Goal: Entertainment & Leisure: Consume media (video, audio)

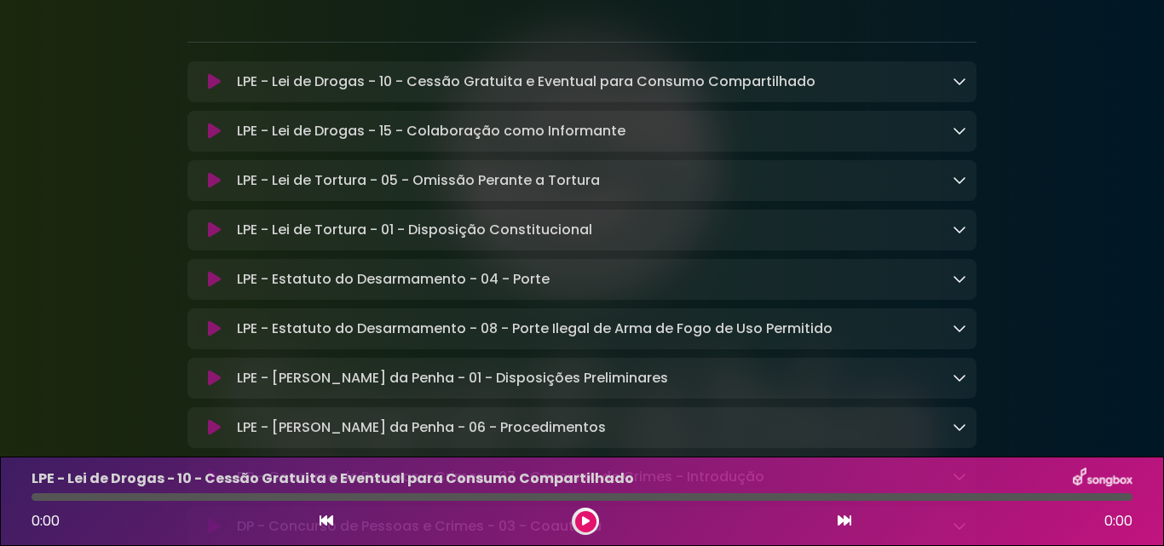
scroll to position [256, 0]
click at [952, 332] on div "LPE - Estatuto do Desarmamento - 08 - Porte Ilegal de Arma de Fogo de Uso Permi…" at bounding box center [598, 328] width 736 height 20
click at [757, 332] on p "LPE - Estatuto do Desarmamento - 08 - Porte Ilegal de Arma de Fogo de Uso Permi…" at bounding box center [535, 328] width 596 height 20
click at [214, 334] on icon at bounding box center [214, 327] width 13 height 17
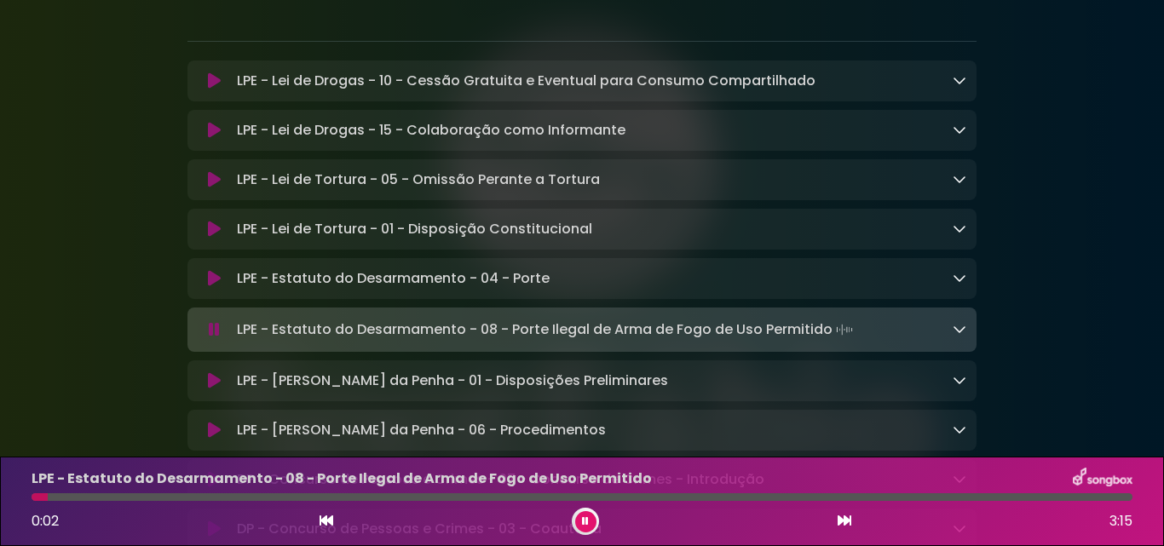
click at [583, 523] on icon at bounding box center [585, 521] width 7 height 10
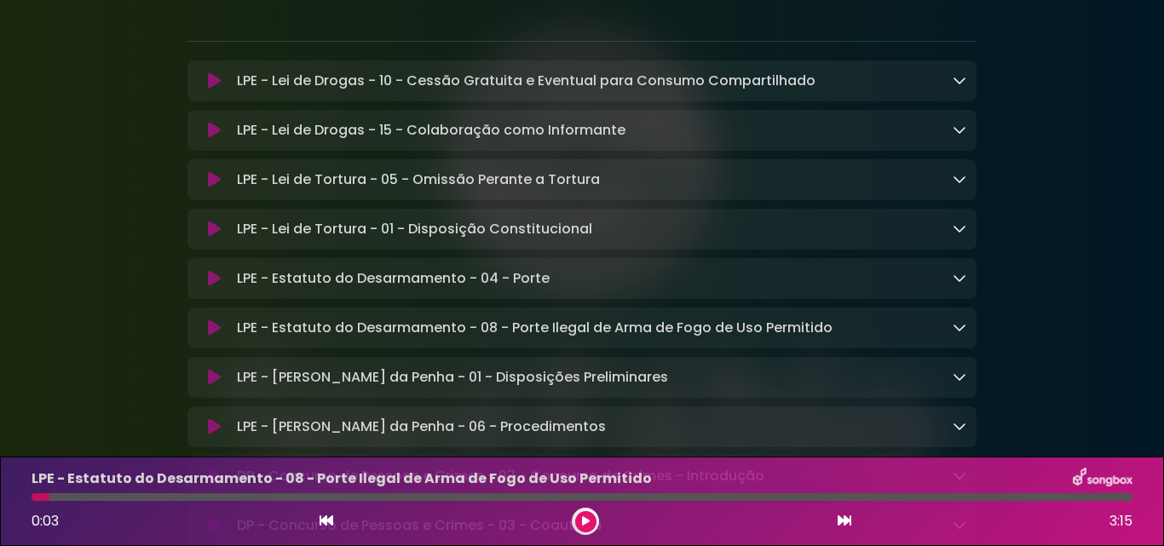
click at [592, 524] on button at bounding box center [585, 521] width 21 height 21
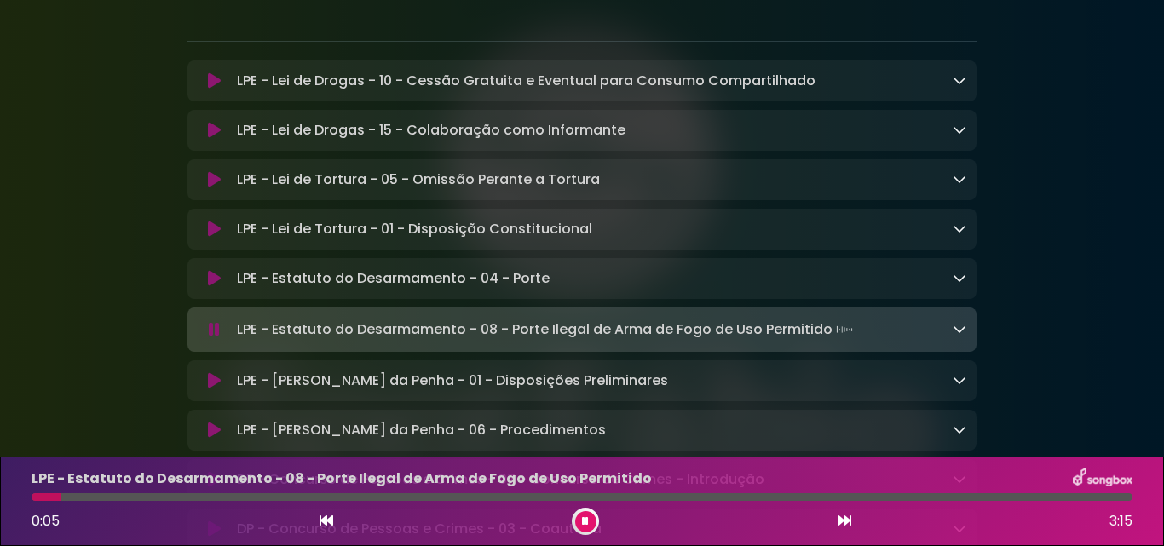
click at [954, 335] on icon at bounding box center [959, 329] width 14 height 14
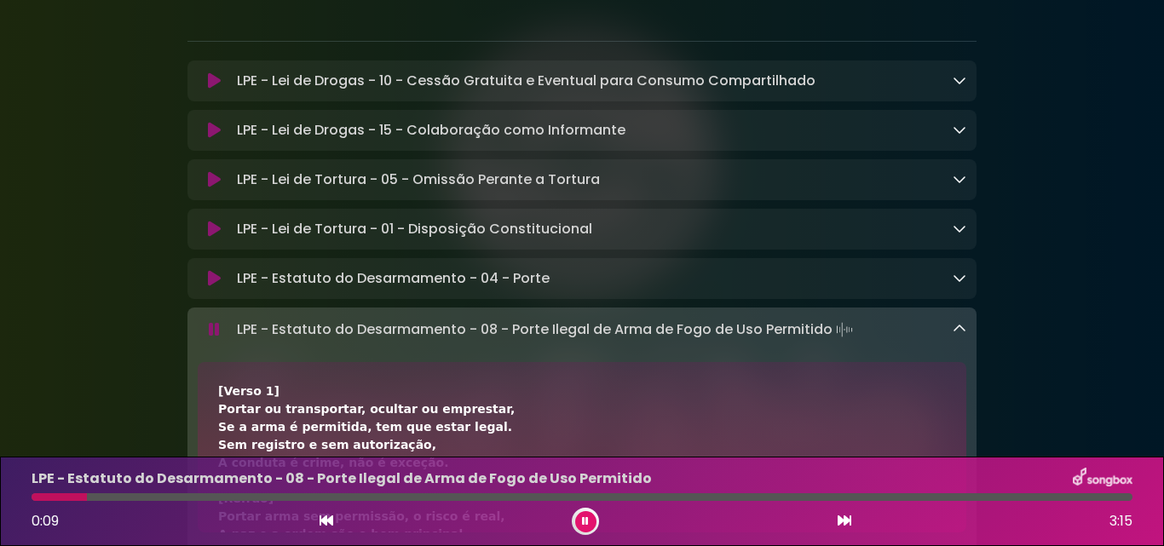
drag, startPoint x: 798, startPoint y: 360, endPoint x: 812, endPoint y: 389, distance: 32.8
click at [812, 389] on div "LPE - Estatuto do Desarmamento - 08 - Porte Ilegal de Arma de Fogo de Uso Permi…" at bounding box center [581, 436] width 789 height 256
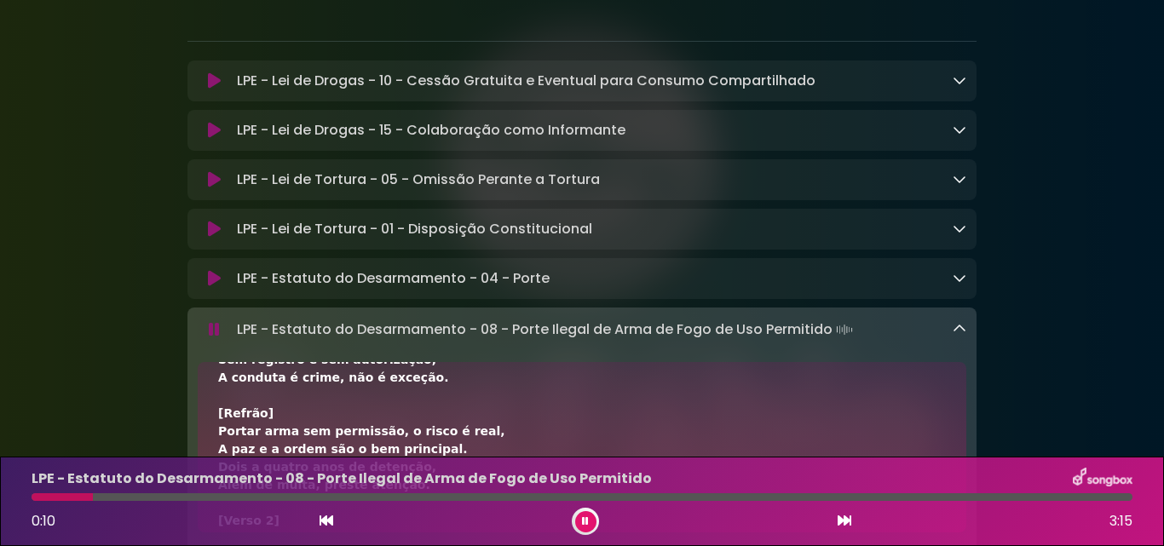
scroll to position [0, 0]
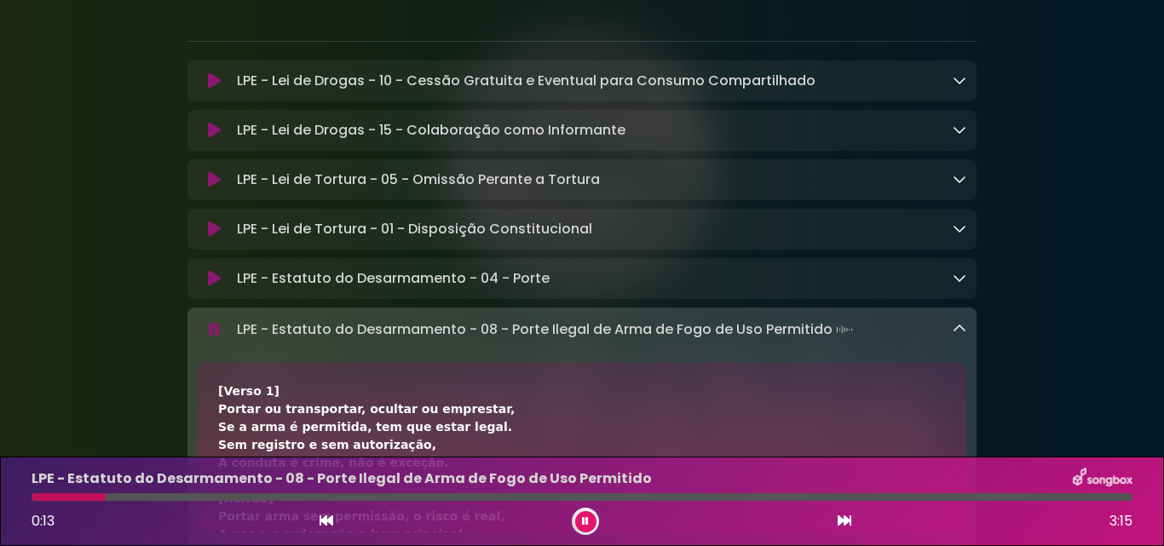
drag, startPoint x: 1019, startPoint y: 334, endPoint x: 1030, endPoint y: 358, distance: 26.3
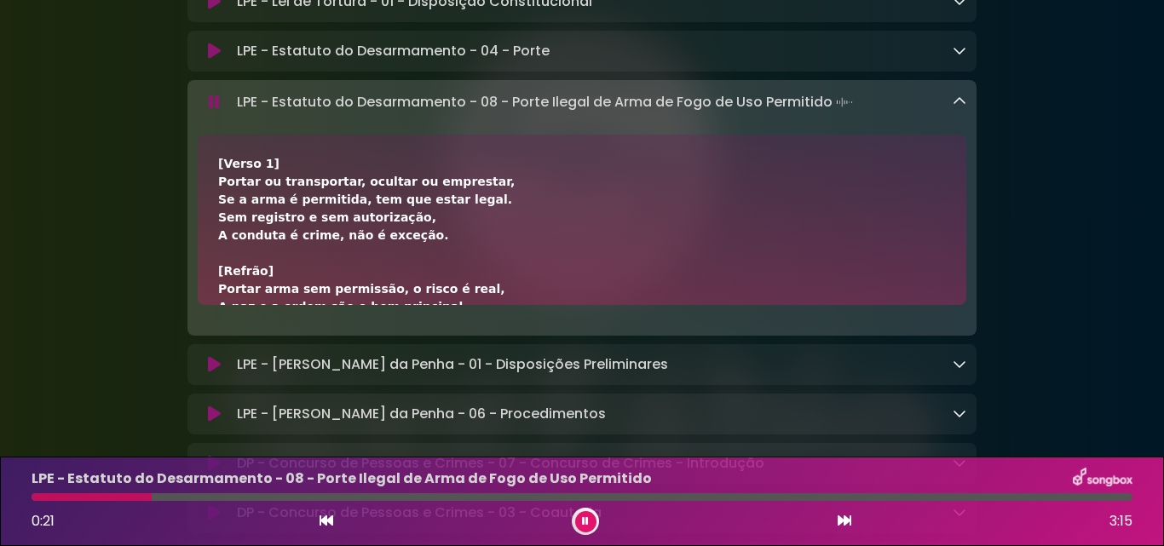
scroll to position [511, 0]
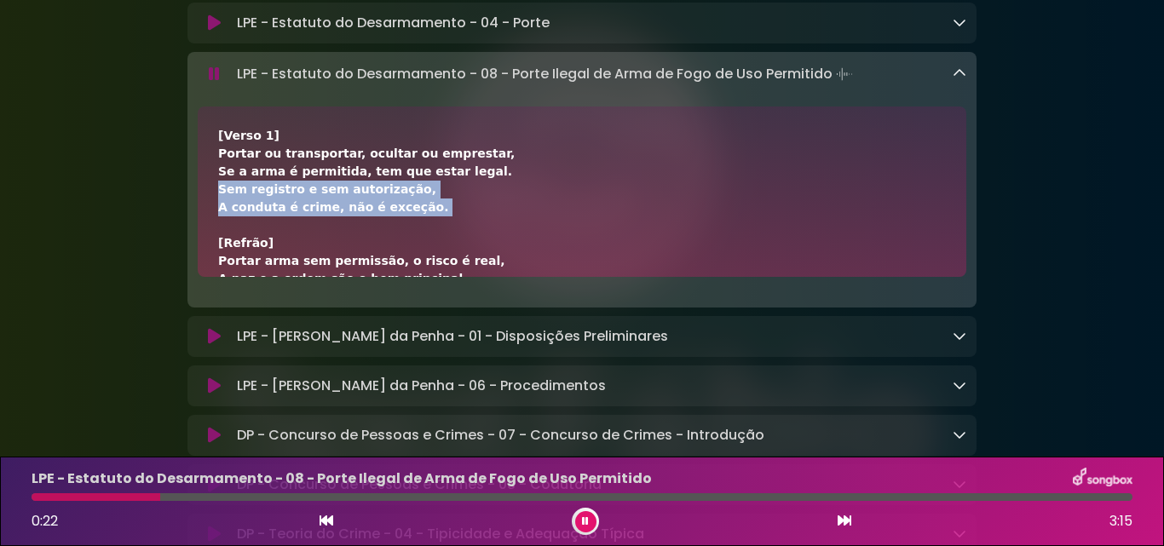
drag, startPoint x: 594, startPoint y: 199, endPoint x: 585, endPoint y: 235, distance: 36.8
click at [585, 235] on div "[Verso 1] Portar ou transportar, ocultar ou emprestar, Se a arma é permitida, t…" at bounding box center [582, 422] width 728 height 590
drag, startPoint x: 333, startPoint y: 199, endPoint x: 339, endPoint y: 225, distance: 26.2
click at [339, 225] on div "[Verso 1] Portar ou transportar, ocultar ou emprestar, Se a arma é permitida, t…" at bounding box center [582, 422] width 728 height 590
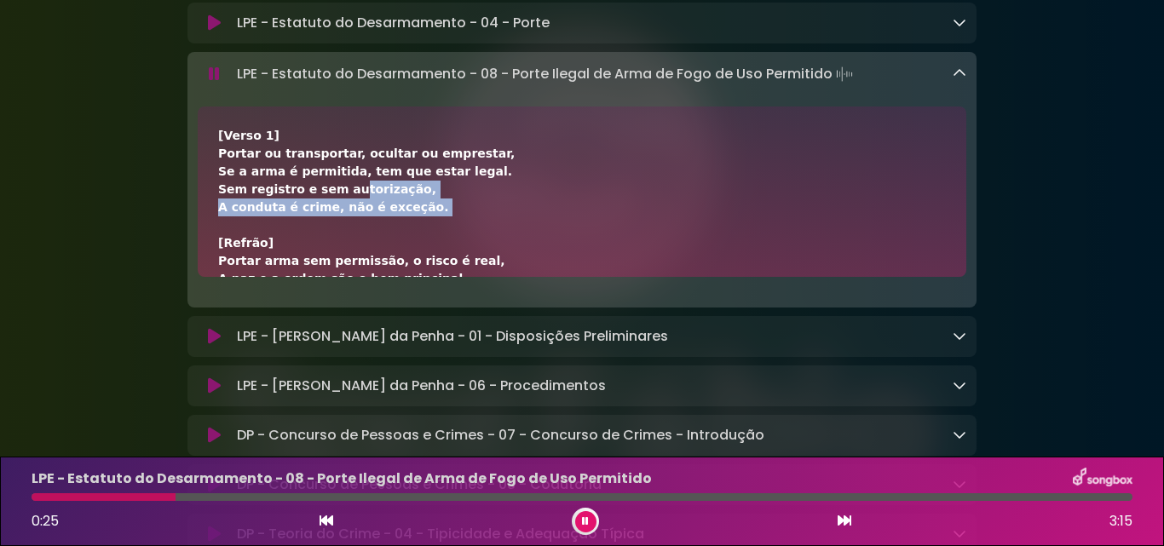
click at [423, 233] on div "[Verso 1] Portar ou transportar, ocultar ou emprestar, Se a arma é permitida, t…" at bounding box center [582, 422] width 728 height 590
click at [603, 222] on div "[Verso 1] Portar ou transportar, ocultar ou emprestar, Se a arma é permitida, t…" at bounding box center [582, 422] width 728 height 590
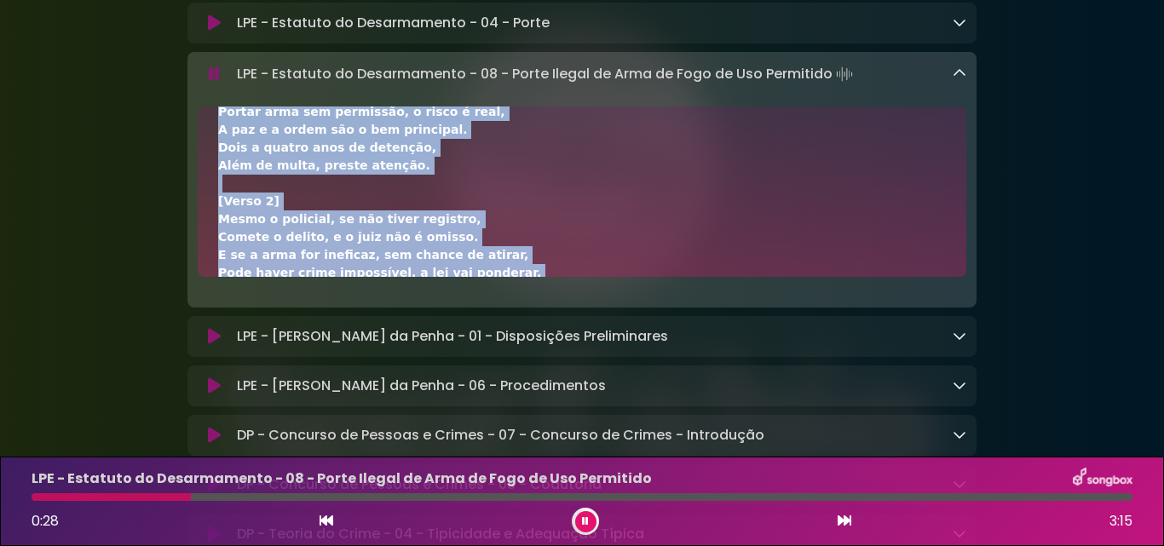
drag, startPoint x: 306, startPoint y: 249, endPoint x: 318, endPoint y: 273, distance: 26.7
click at [318, 273] on div "[Verso 1] Portar ou transportar, ocultar ou emprestar, Se a arma é permitida, t…" at bounding box center [582, 273] width 728 height 590
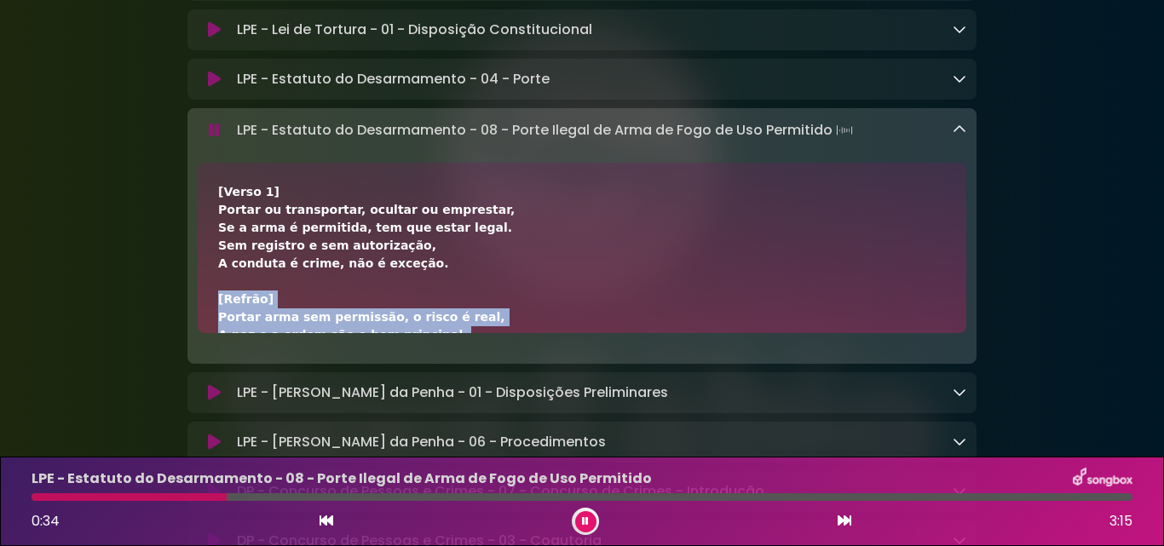
scroll to position [426, 0]
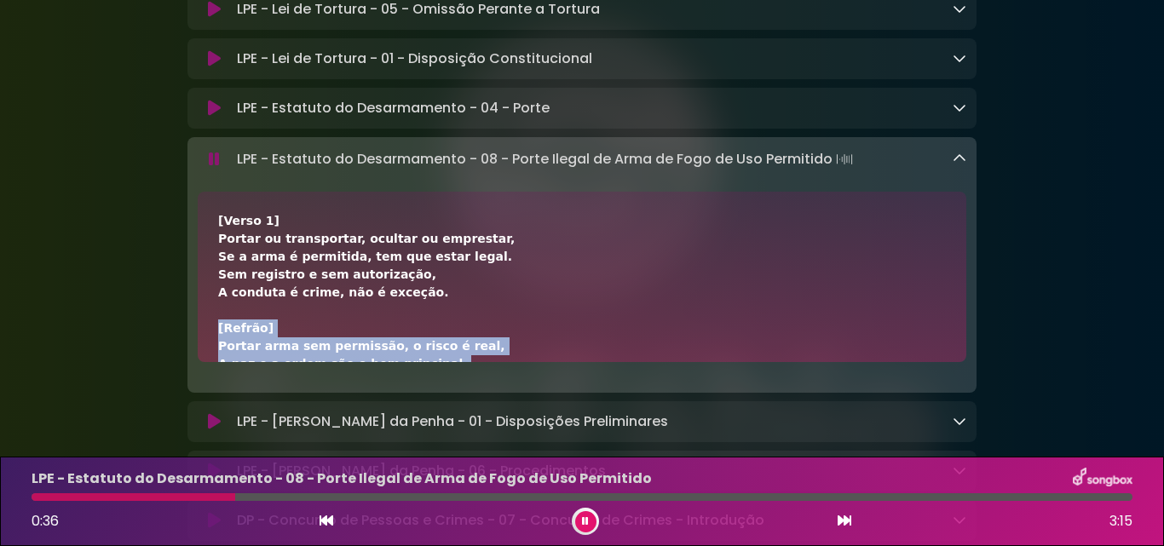
drag, startPoint x: 311, startPoint y: 291, endPoint x: 334, endPoint y: 336, distance: 50.7
click at [334, 337] on div "[Verso 1] Portar ou transportar, ocultar ou emprestar, Se a arma é permitida, t…" at bounding box center [582, 507] width 728 height 590
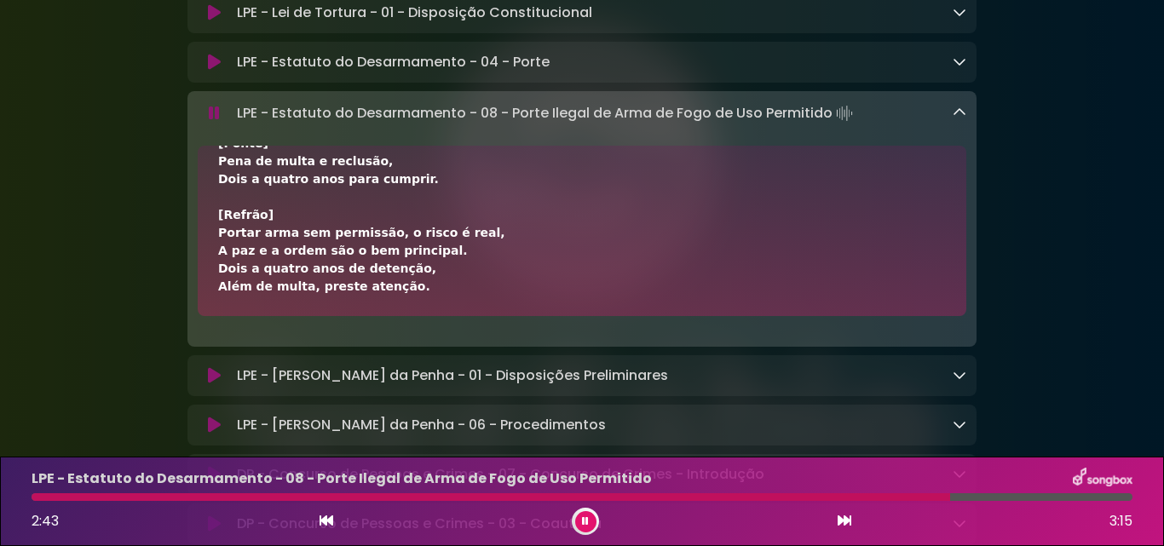
scroll to position [511, 0]
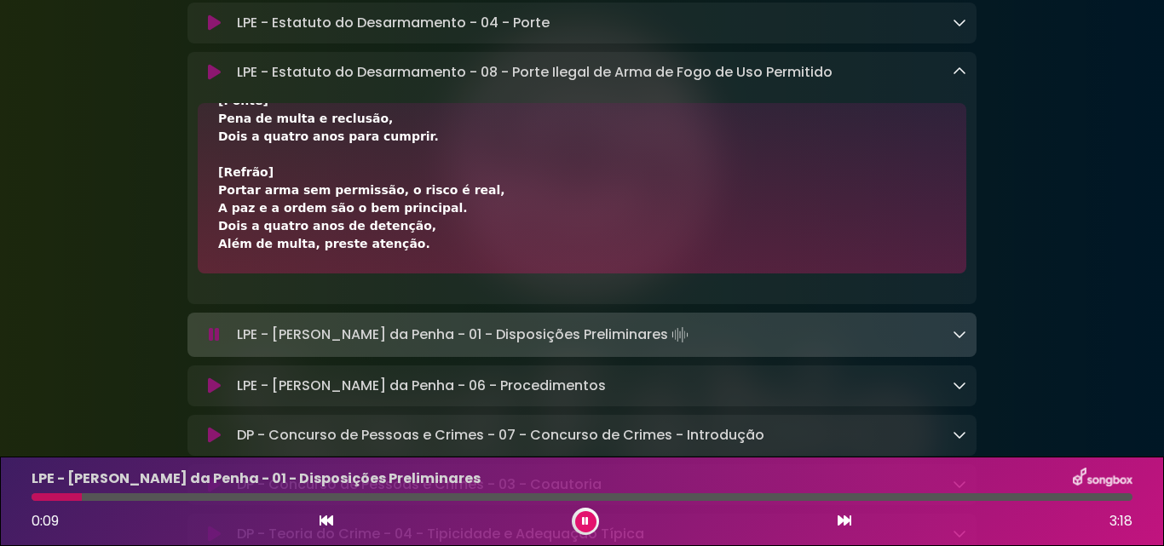
click at [587, 522] on icon at bounding box center [585, 521] width 7 height 10
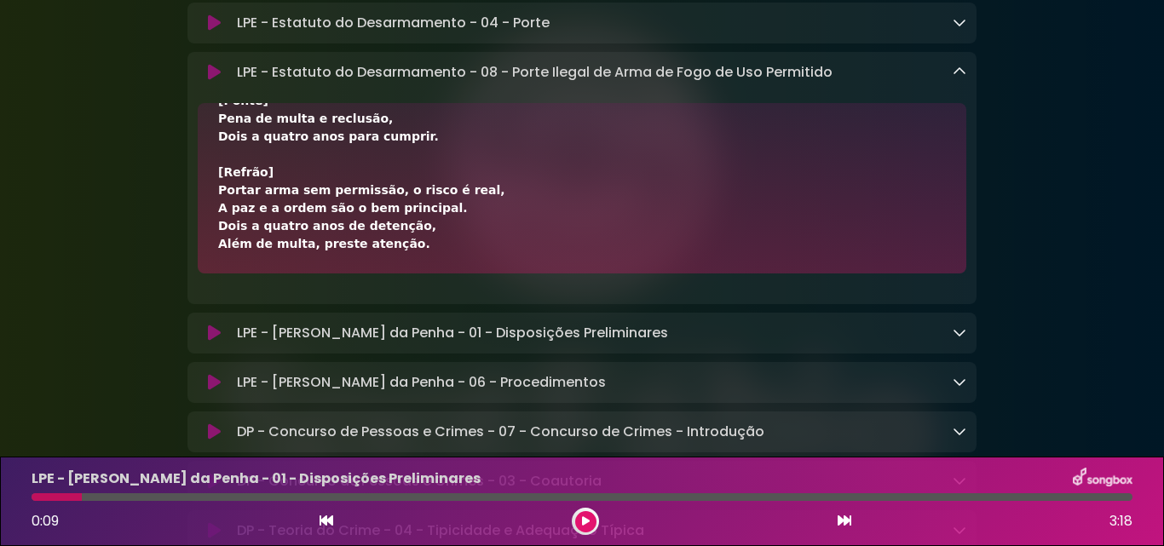
drag, startPoint x: 79, startPoint y: 498, endPoint x: 3, endPoint y: 498, distance: 76.7
click at [3, 498] on div "LPE - [PERSON_NAME] da Penha - 01 - Disposições Preliminares 0:09 3:18" at bounding box center [582, 501] width 1164 height 89
click at [585, 517] on icon at bounding box center [586, 521] width 8 height 10
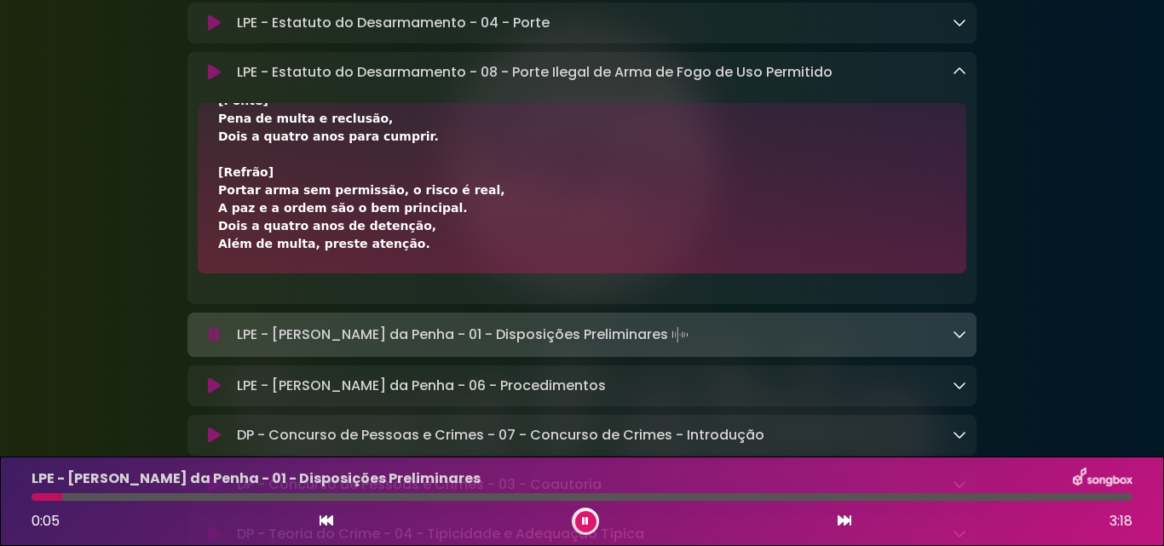
click at [584, 525] on icon at bounding box center [585, 521] width 7 height 10
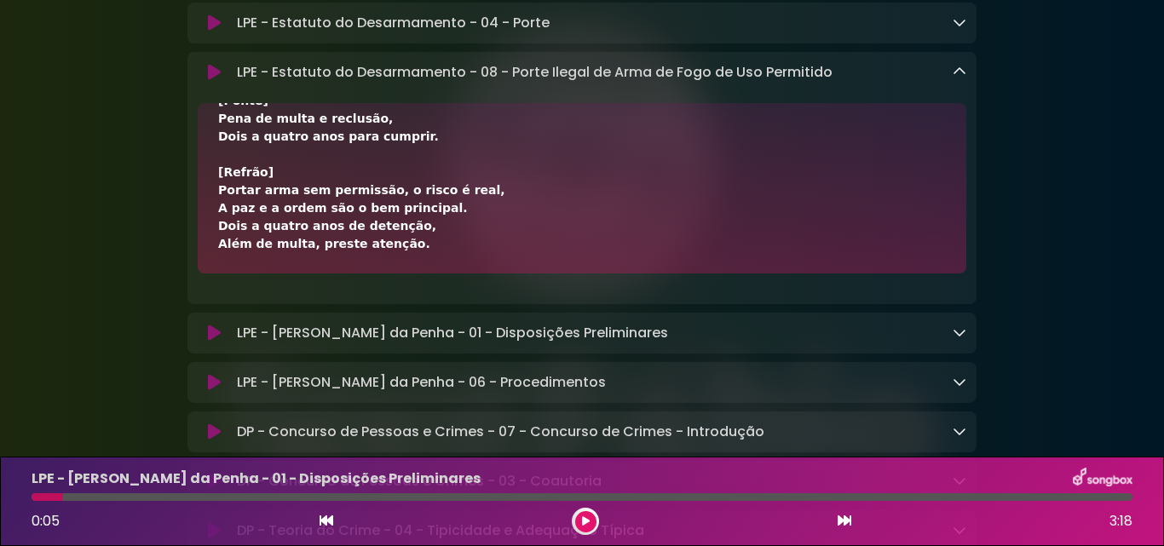
drag, startPoint x: 62, startPoint y: 498, endPoint x: 4, endPoint y: 492, distance: 58.2
click at [4, 492] on div "LPE - [PERSON_NAME] da Penha - 01 - Disposições Preliminares 0:05 3:18" at bounding box center [582, 501] width 1164 height 89
click at [585, 521] on icon at bounding box center [586, 521] width 8 height 10
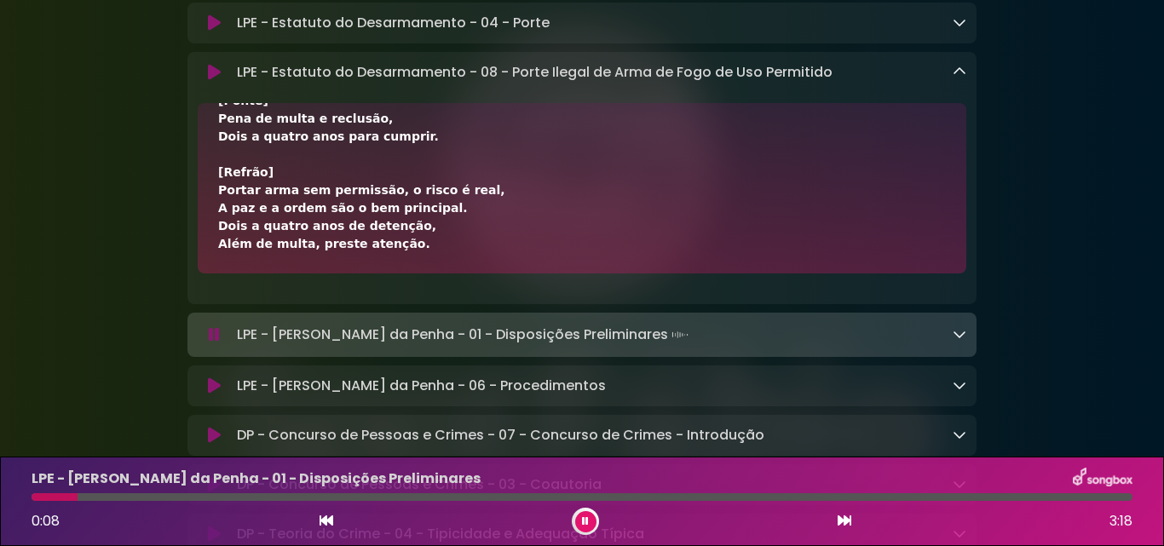
click at [956, 78] on icon at bounding box center [959, 72] width 14 height 14
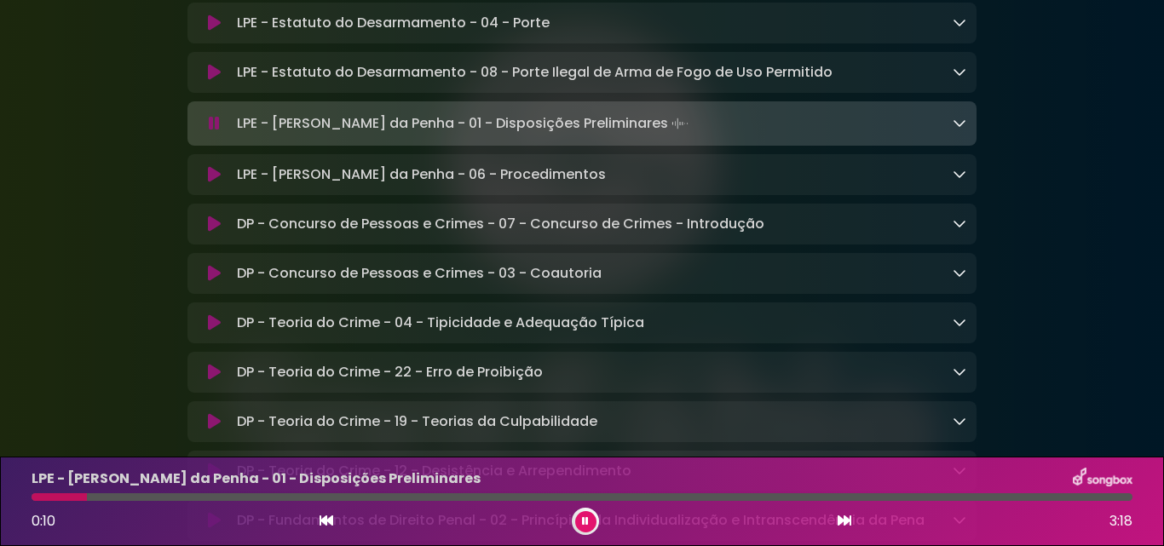
click at [958, 127] on icon at bounding box center [959, 123] width 14 height 14
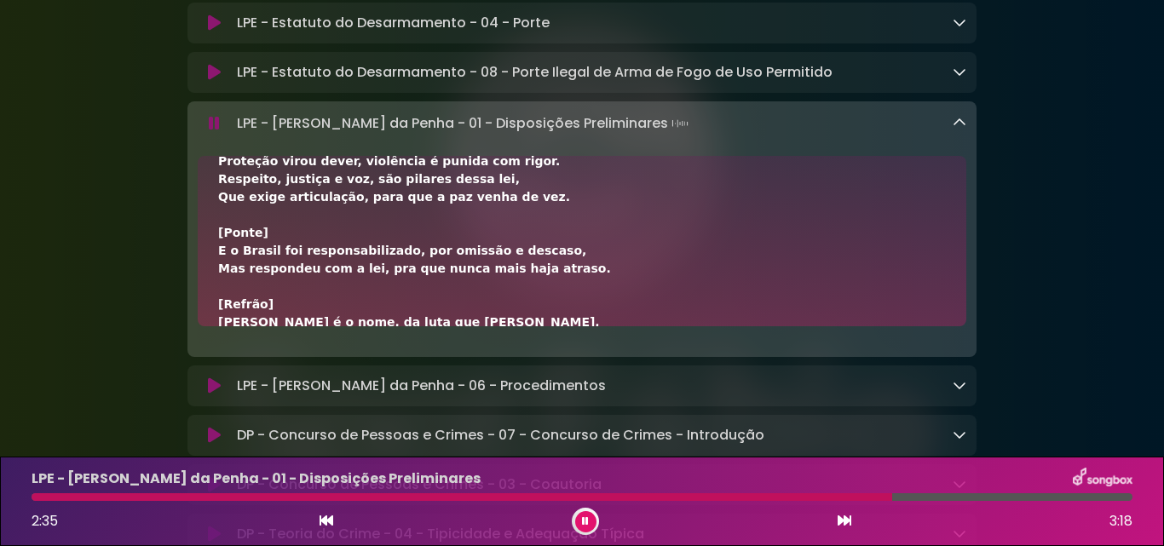
scroll to position [676, 0]
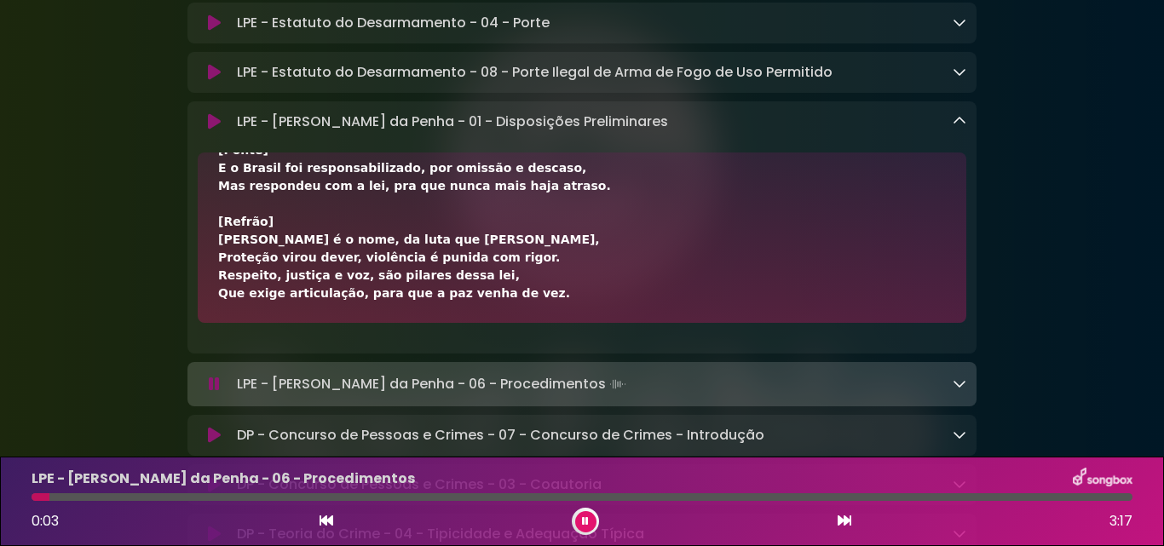
click at [588, 523] on icon at bounding box center [585, 521] width 7 height 10
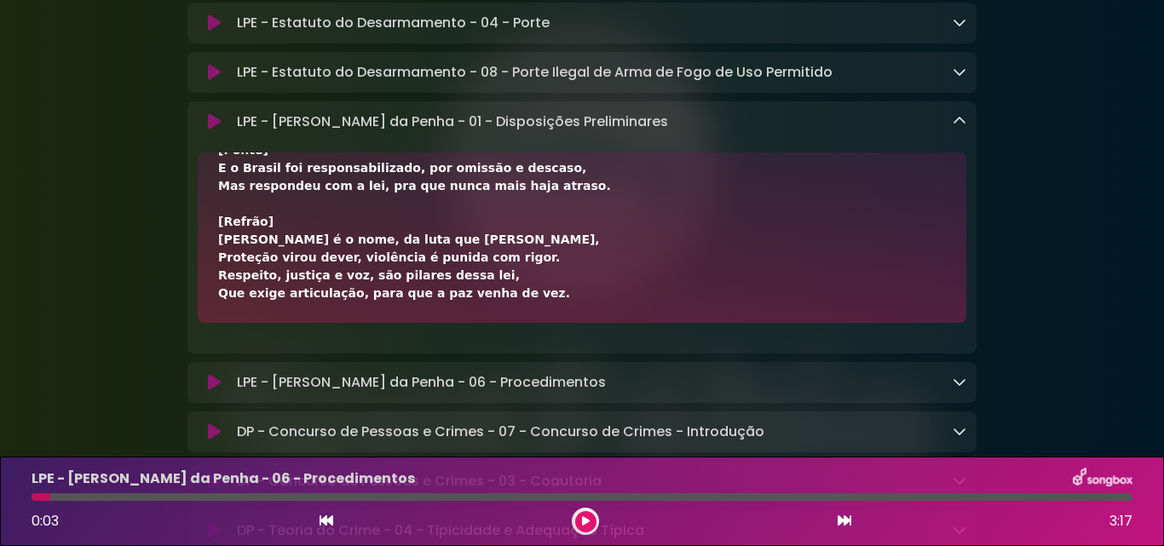
click at [588, 523] on icon at bounding box center [586, 521] width 8 height 10
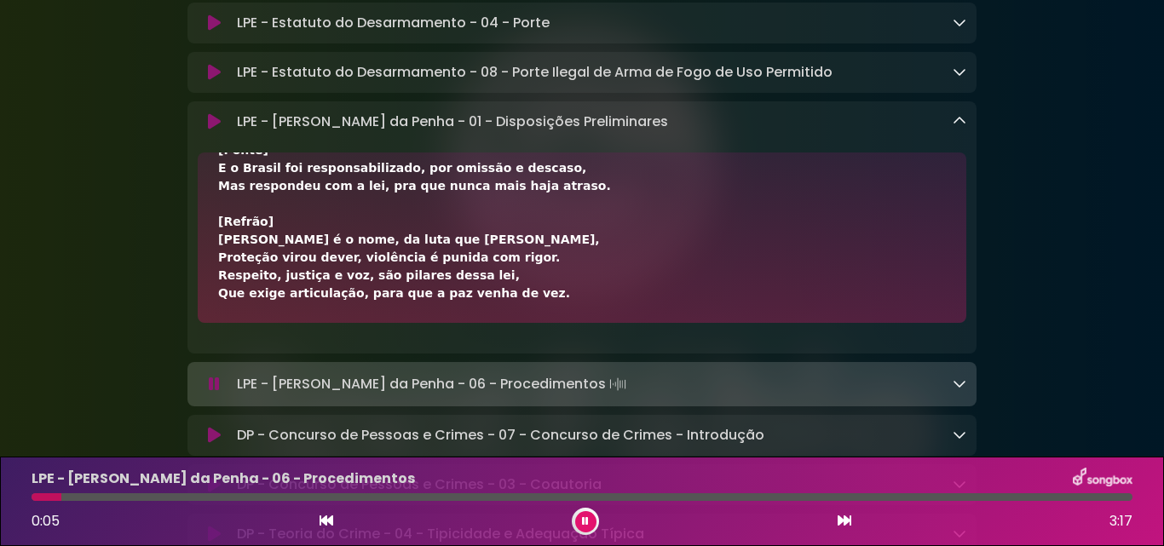
click at [961, 390] on icon at bounding box center [959, 384] width 14 height 14
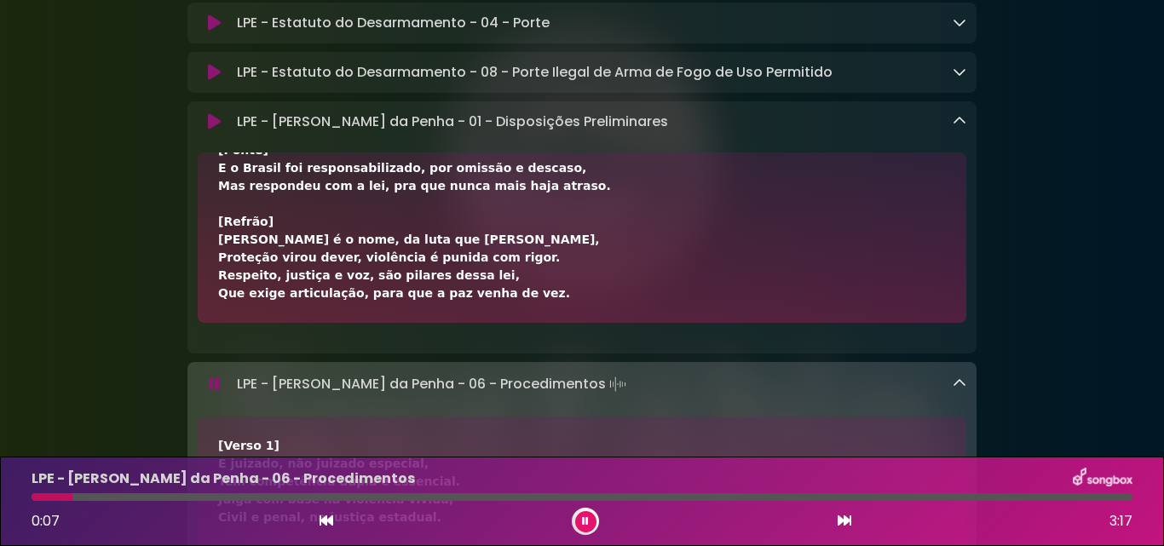
click at [958, 128] on icon at bounding box center [959, 121] width 14 height 14
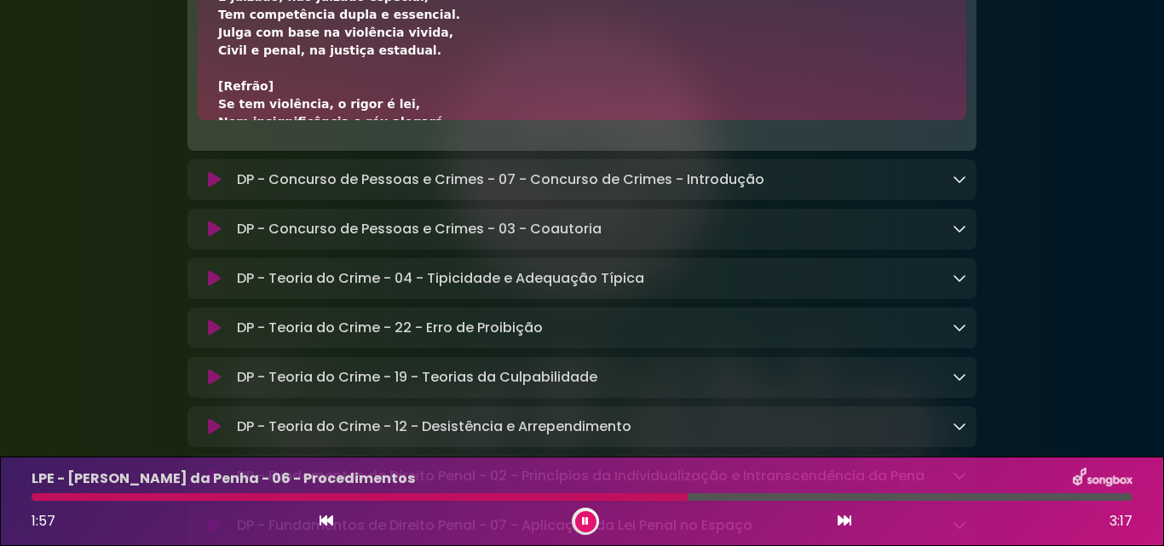
scroll to position [0, 0]
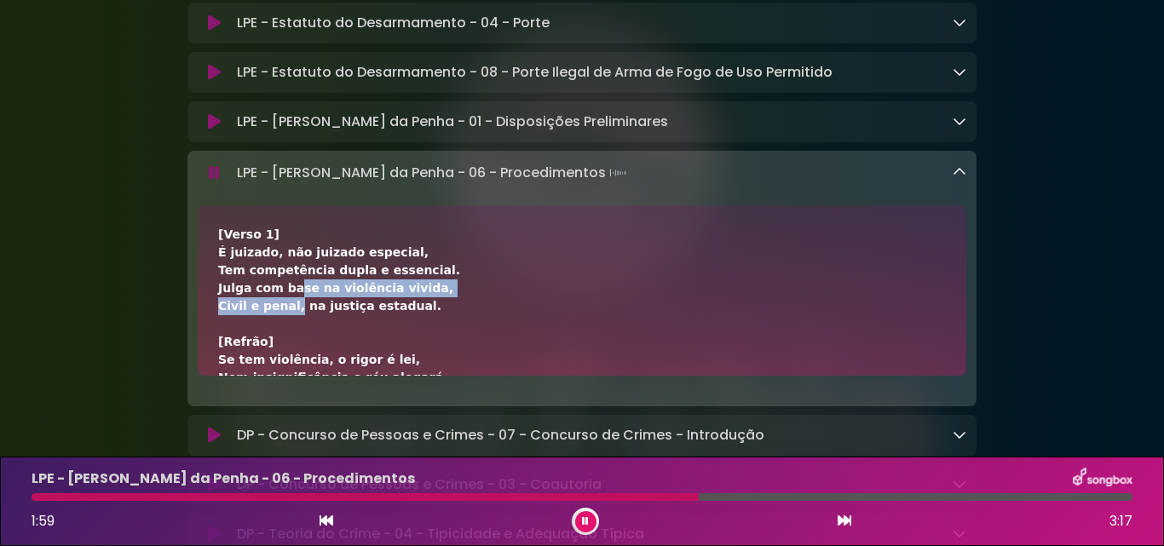
drag, startPoint x: 280, startPoint y: 296, endPoint x: 285, endPoint y: 306, distance: 11.1
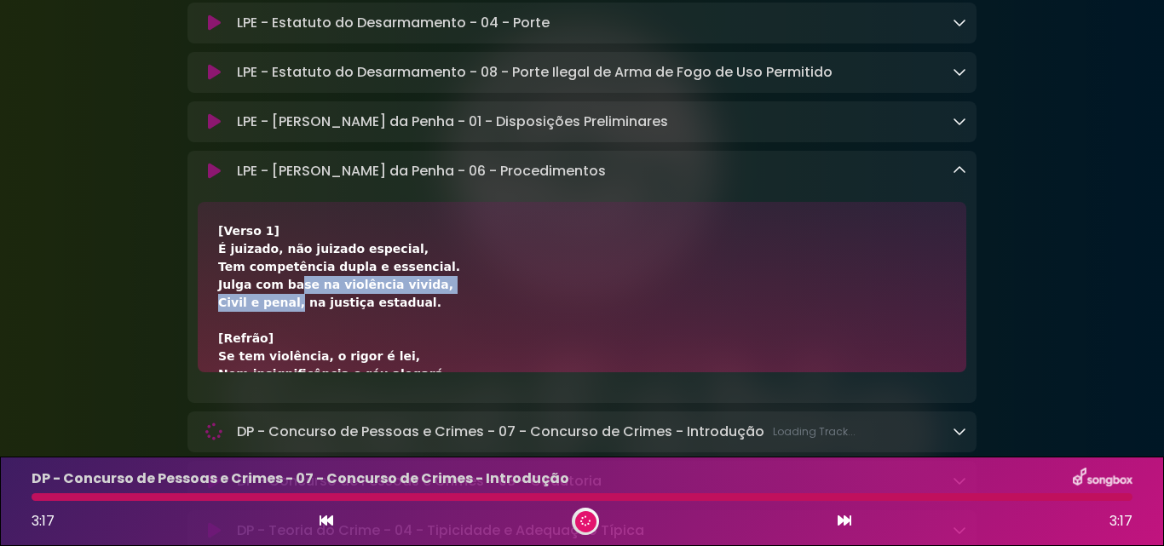
click at [958, 175] on icon at bounding box center [959, 171] width 14 height 14
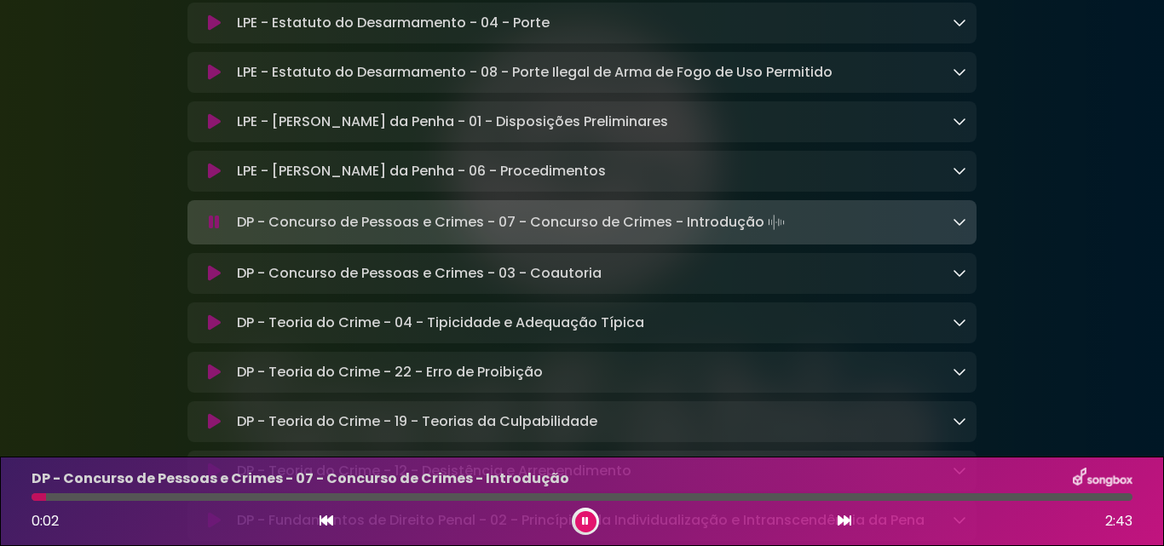
click at [590, 519] on button at bounding box center [585, 521] width 21 height 21
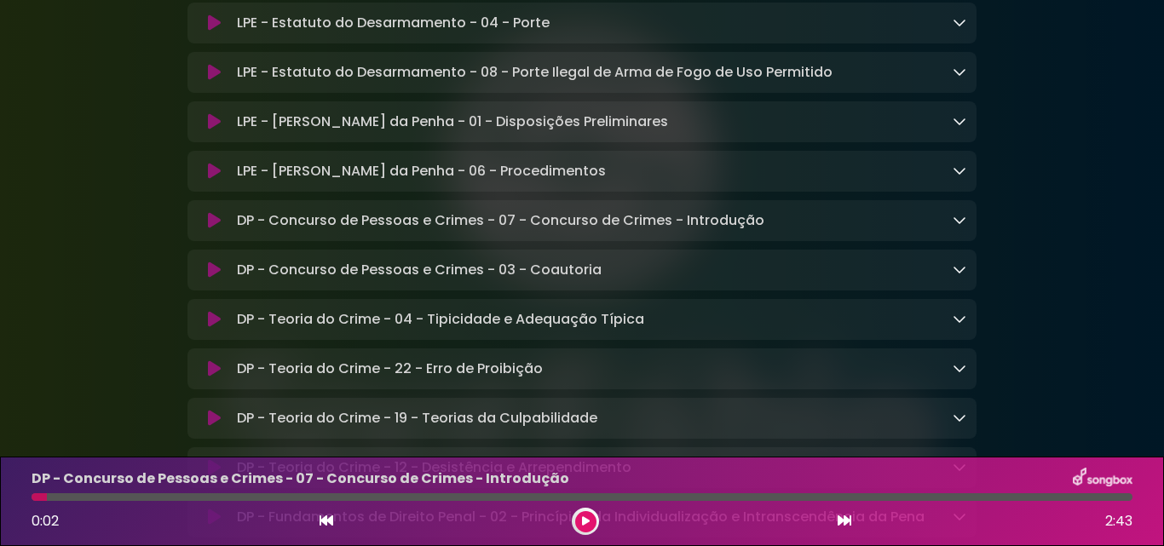
click at [590, 519] on button at bounding box center [585, 521] width 21 height 21
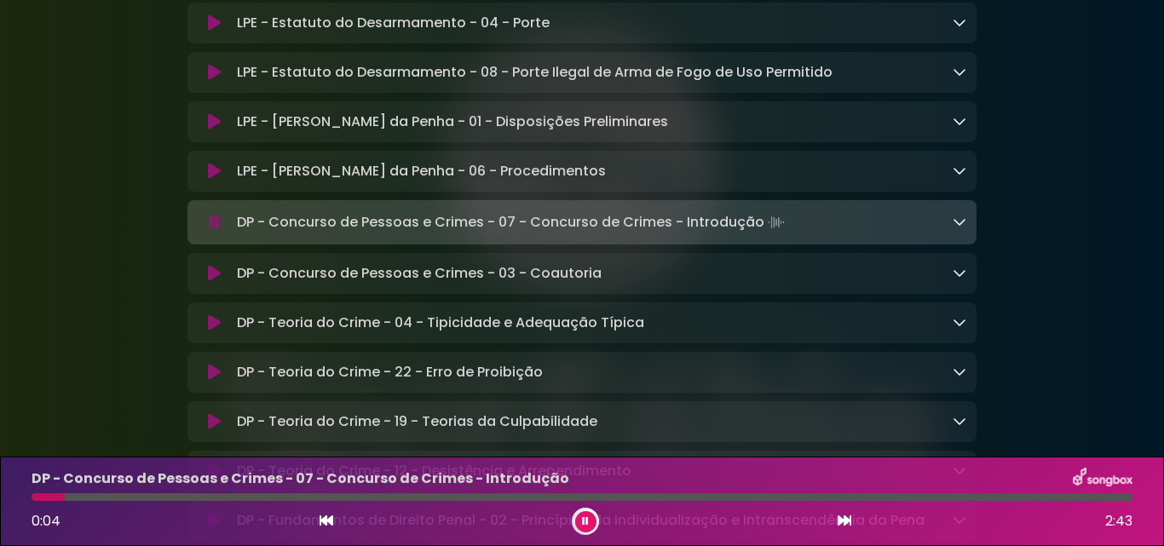
click at [959, 228] on icon at bounding box center [959, 222] width 14 height 14
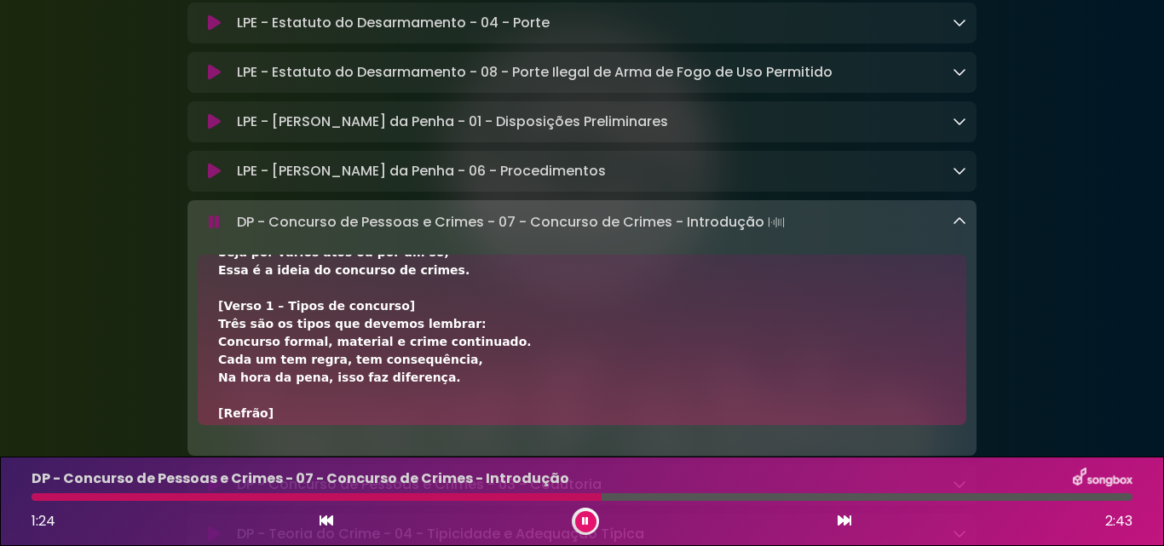
scroll to position [682, 0]
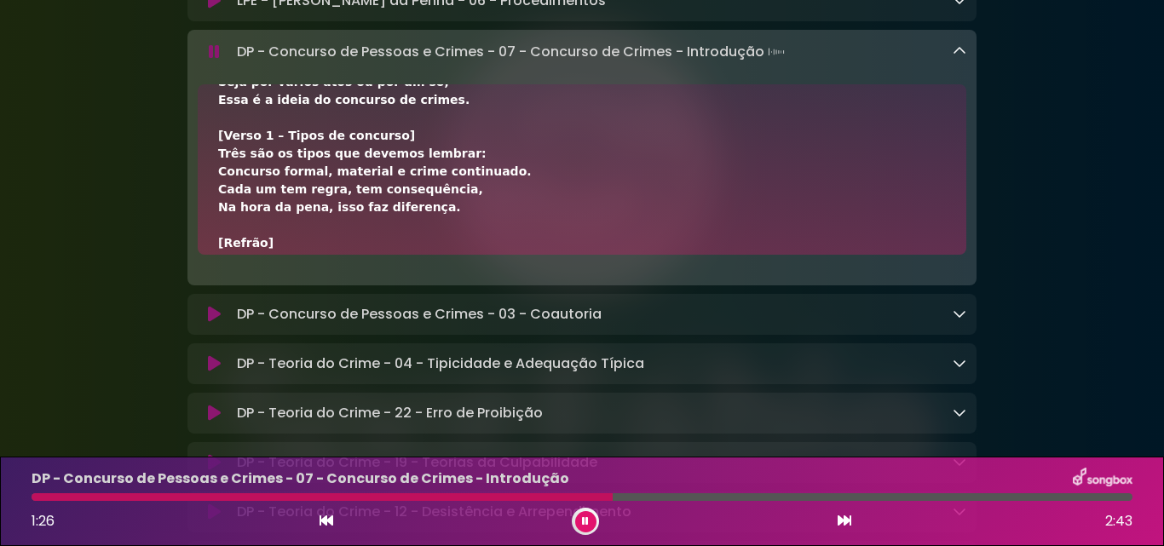
click at [961, 58] on icon at bounding box center [959, 51] width 14 height 14
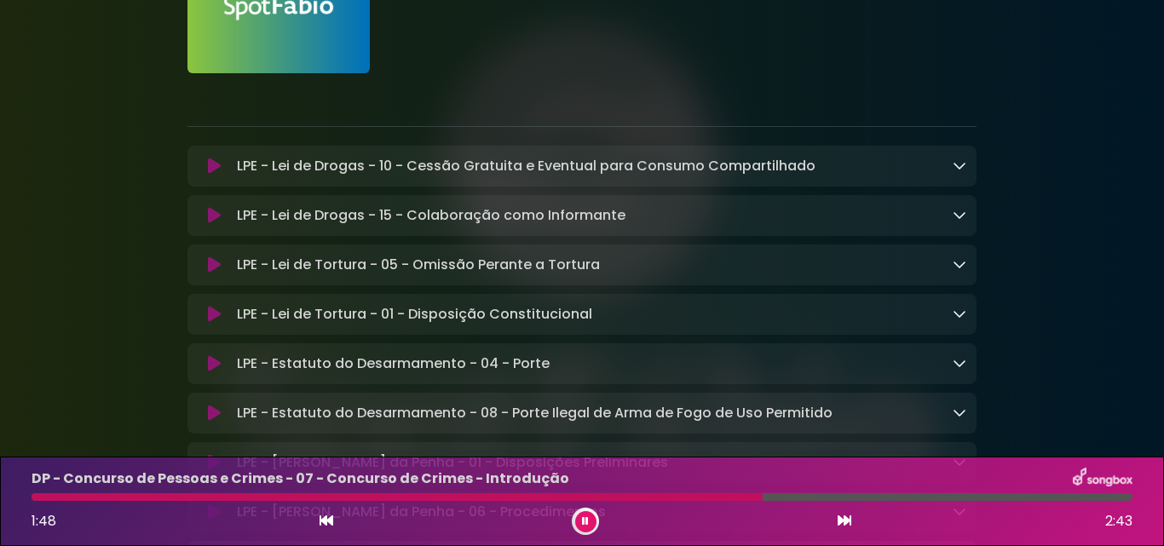
scroll to position [596, 0]
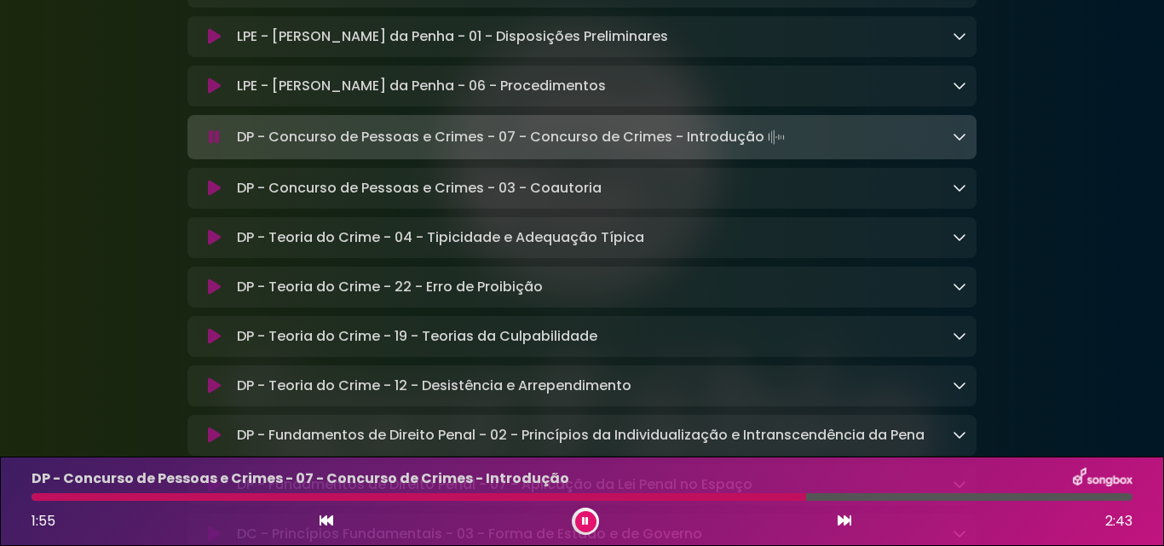
click at [956, 142] on icon at bounding box center [959, 136] width 14 height 14
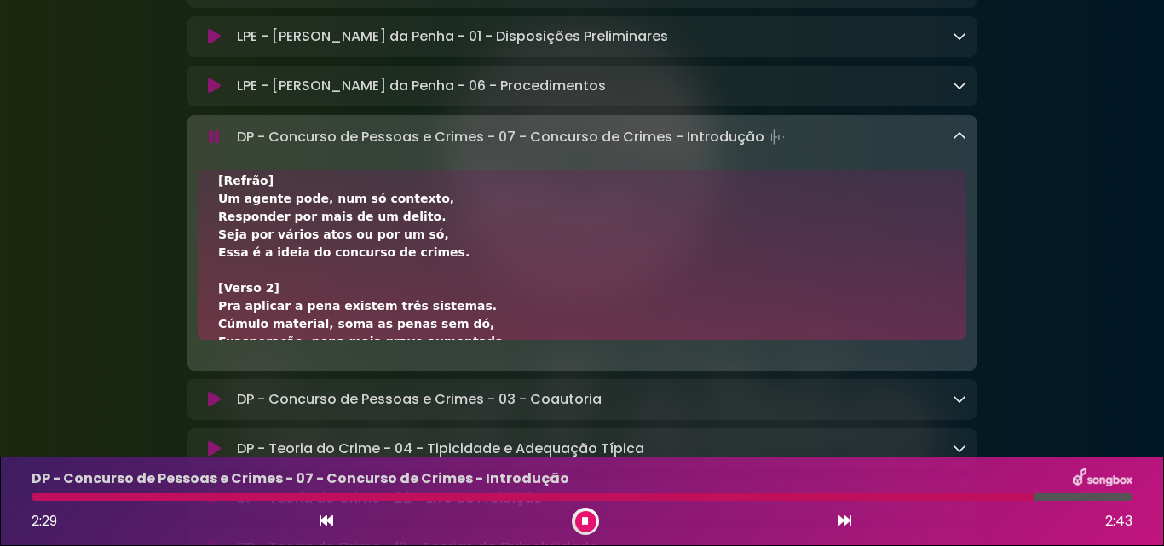
scroll to position [256, 0]
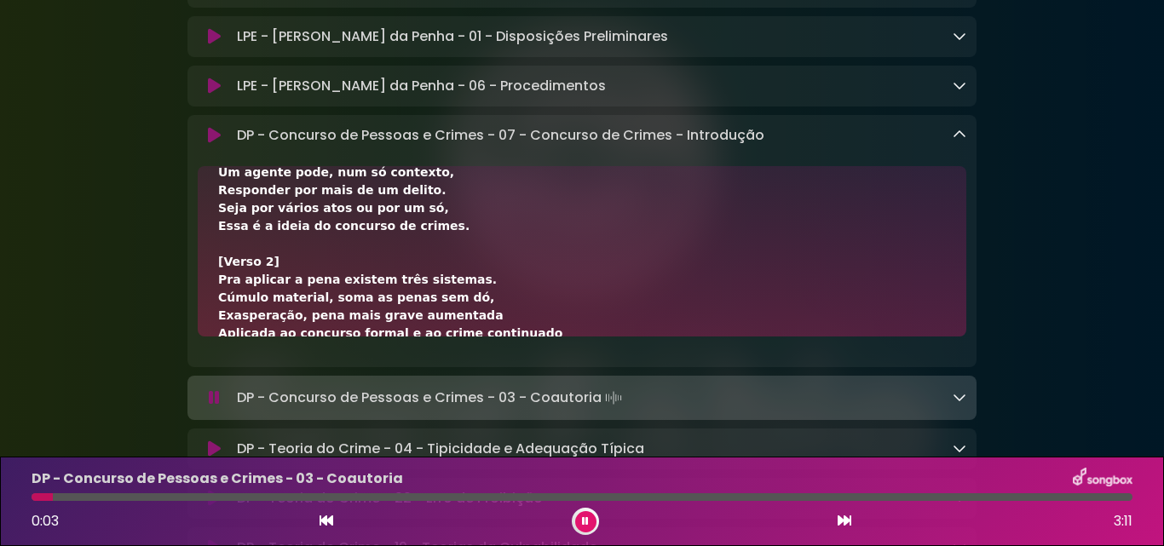
click at [587, 524] on icon at bounding box center [585, 521] width 7 height 10
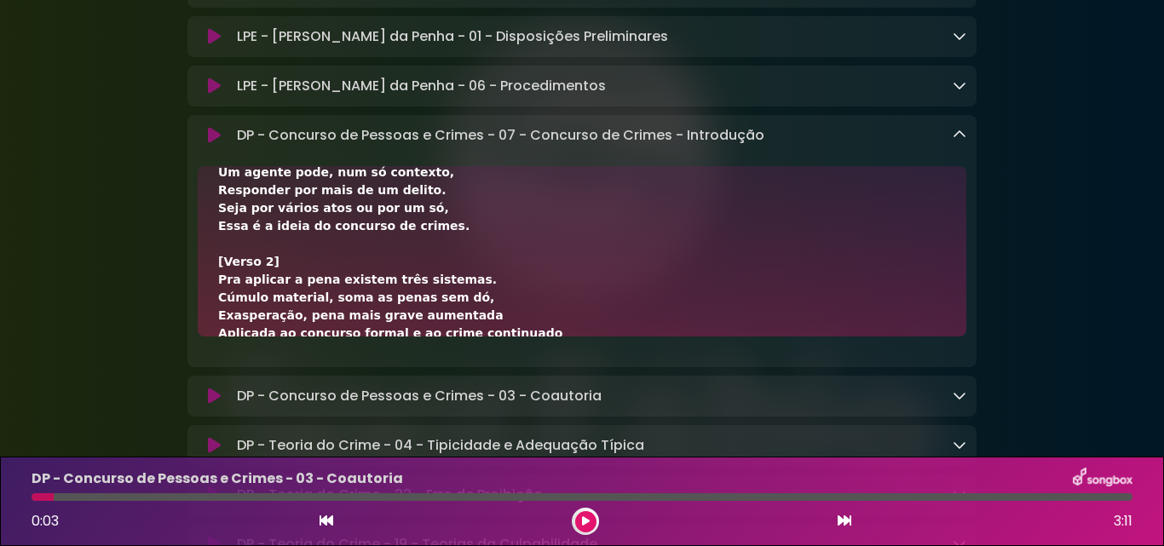
click at [956, 136] on icon at bounding box center [959, 135] width 14 height 14
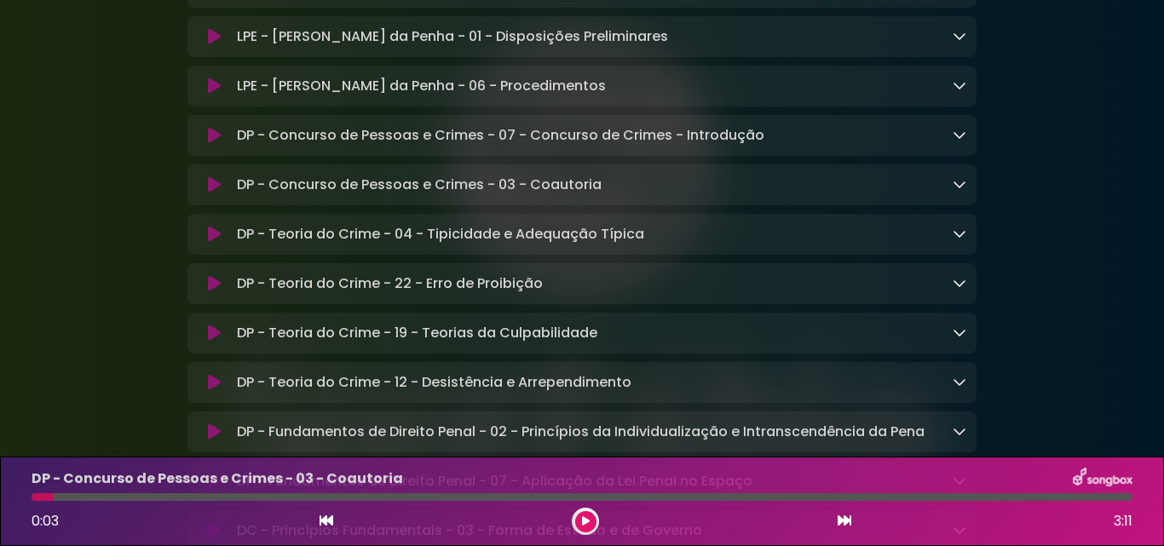
click at [596, 521] on div at bounding box center [585, 521] width 27 height 27
click at [590, 524] on button at bounding box center [585, 521] width 21 height 21
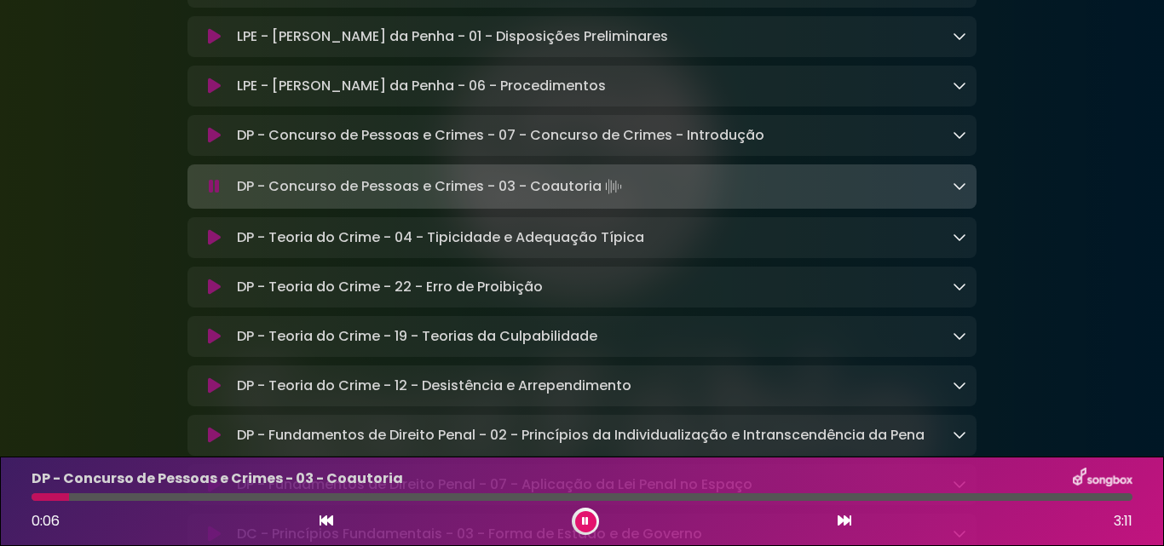
click at [963, 193] on icon at bounding box center [959, 186] width 14 height 14
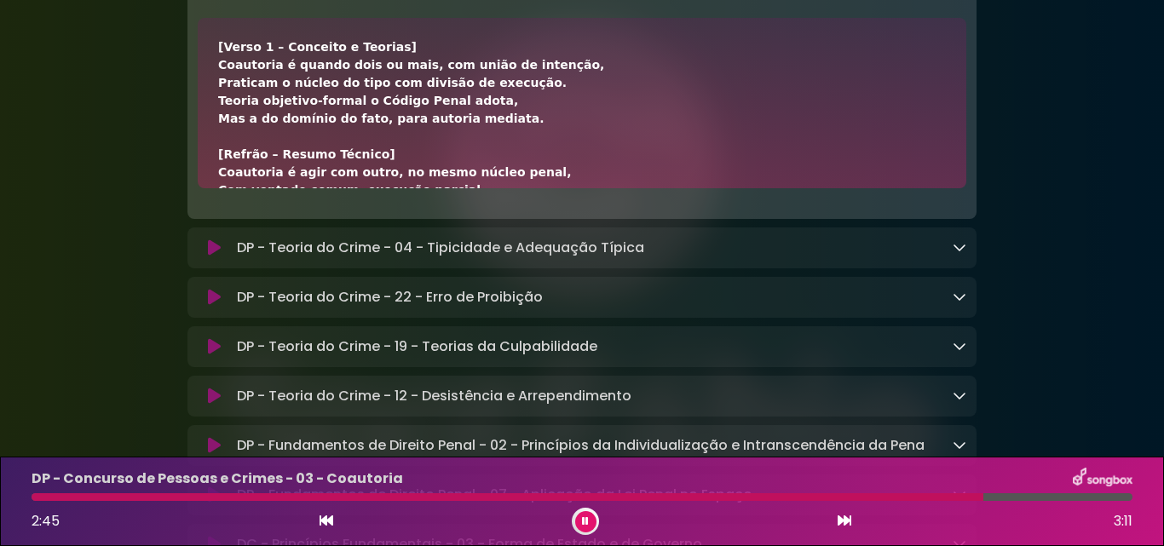
scroll to position [767, 0]
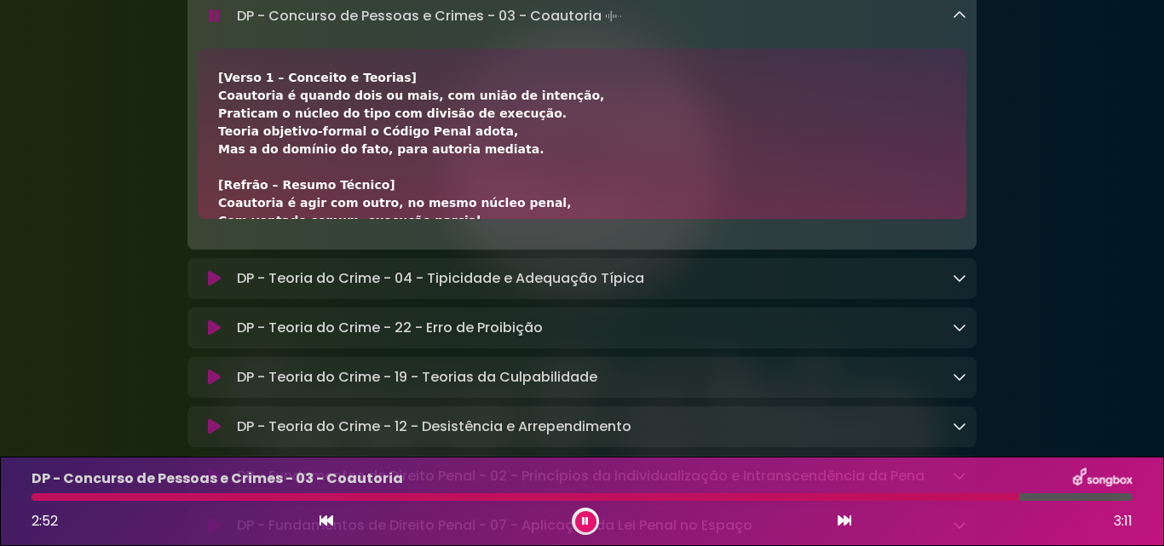
drag, startPoint x: 672, startPoint y: 336, endPoint x: 781, endPoint y: 358, distance: 111.3
click at [781, 348] on div "DP - Teoria do Crime - 22 - Erro de Proibição Loading Track... Name" at bounding box center [581, 328] width 789 height 41
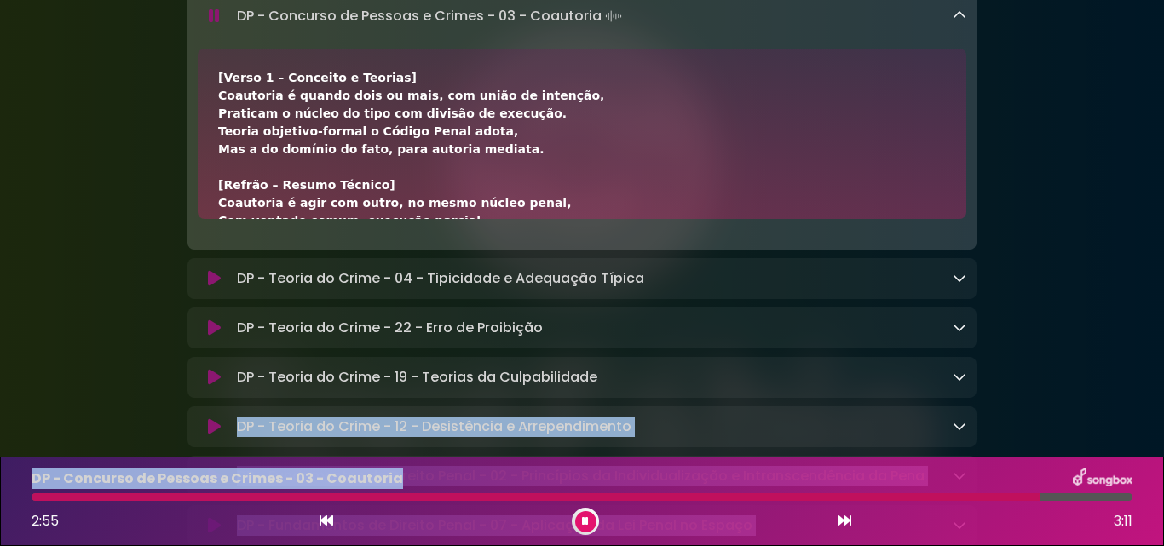
drag, startPoint x: 941, startPoint y: 408, endPoint x: 947, endPoint y: 463, distance: 54.9
click at [947, 463] on div "Aniversário Grupo SOU Grupo Sou" at bounding box center [582, 507] width 1164 height 2507
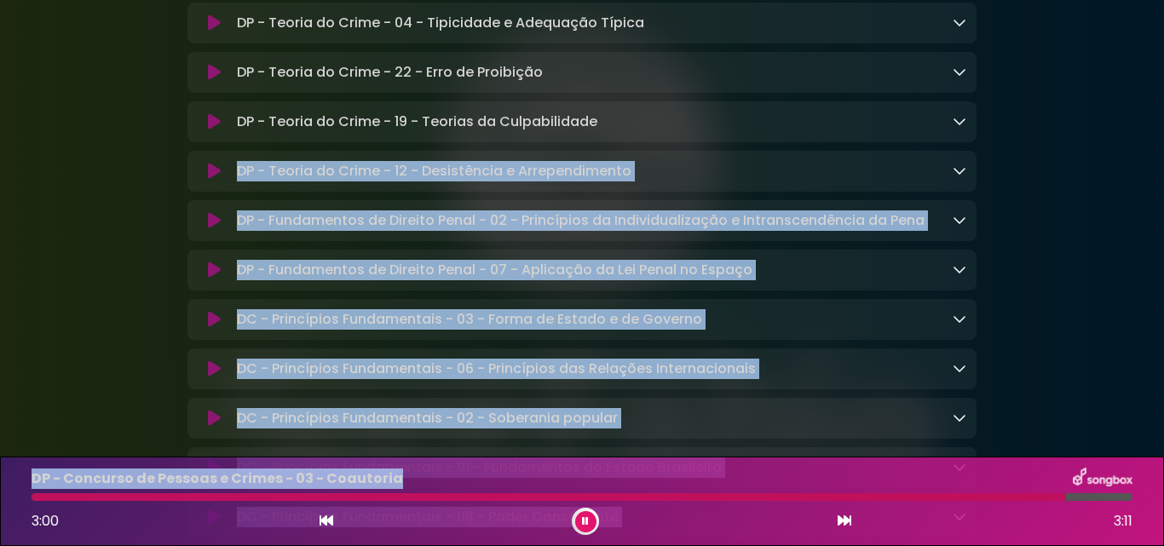
click at [1102, 229] on div "Aniversário Grupo SOU Grupo Sou" at bounding box center [582, 251] width 1164 height 2507
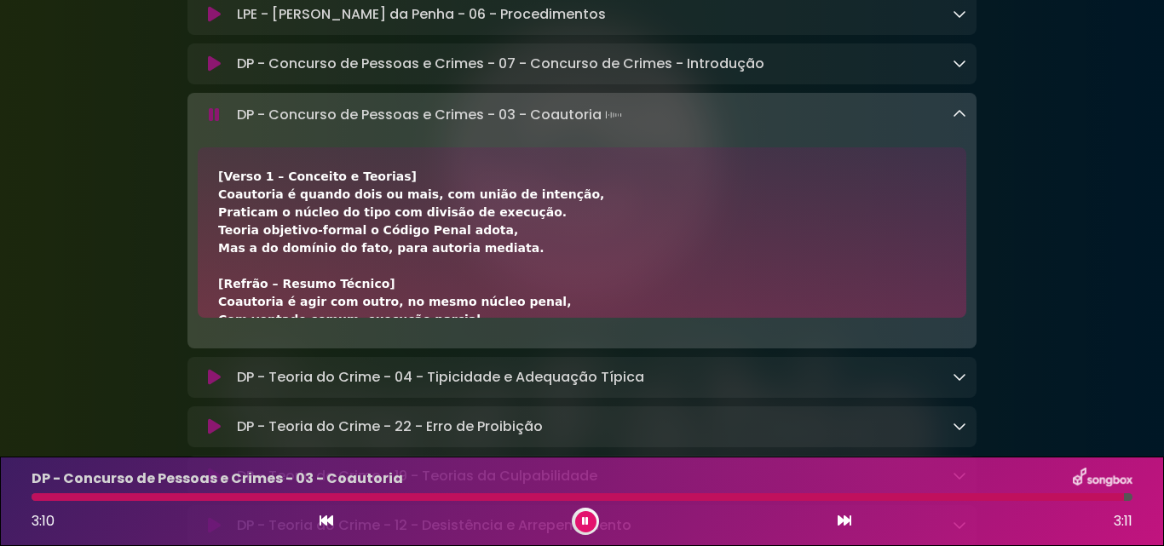
scroll to position [682, 0]
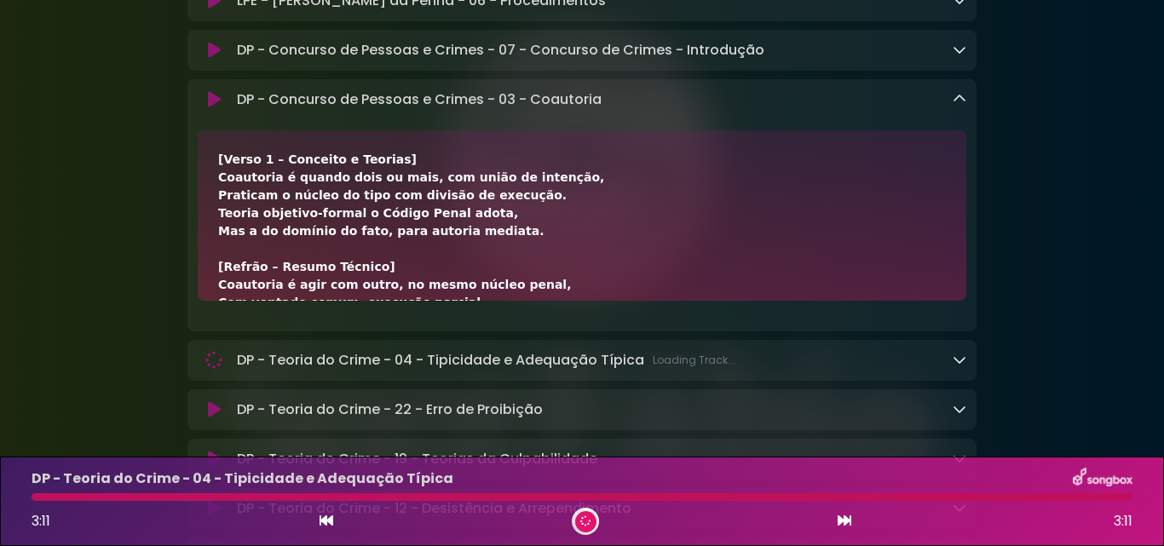
click at [957, 106] on icon at bounding box center [959, 99] width 14 height 14
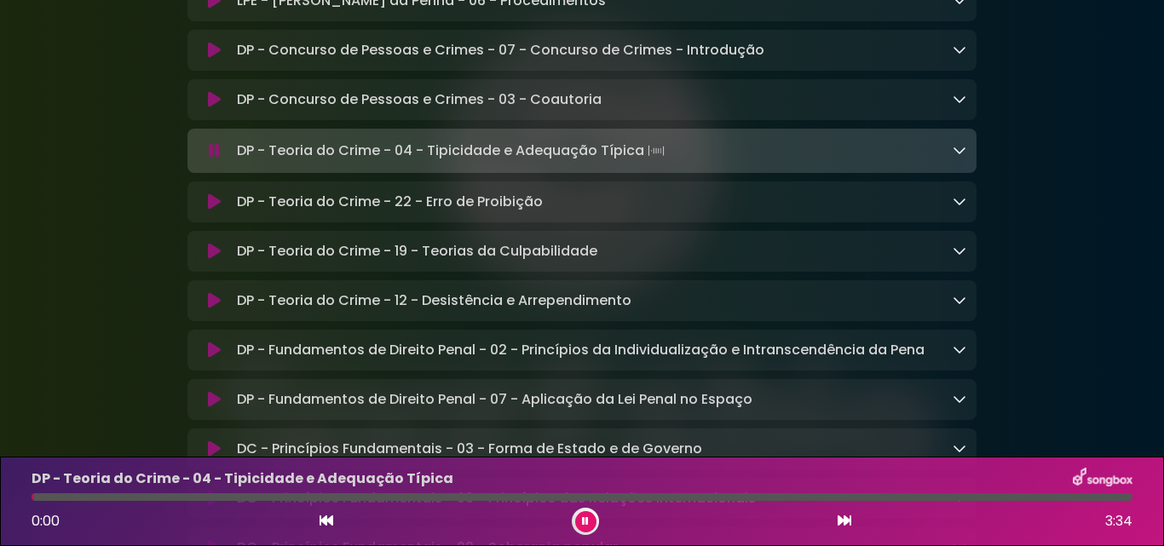
click at [590, 528] on button at bounding box center [585, 521] width 21 height 21
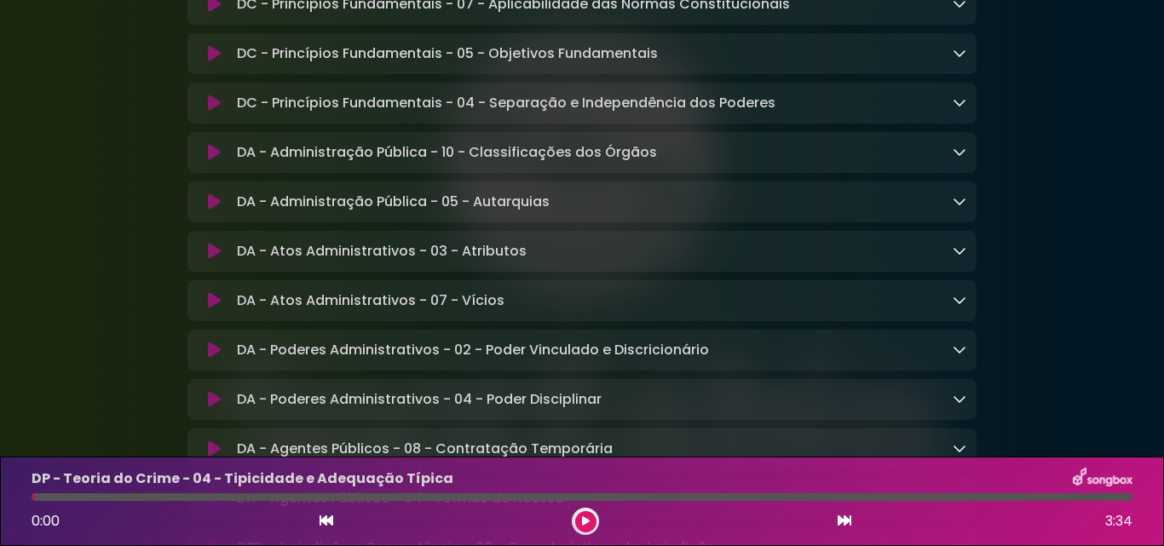
scroll to position [1278, 0]
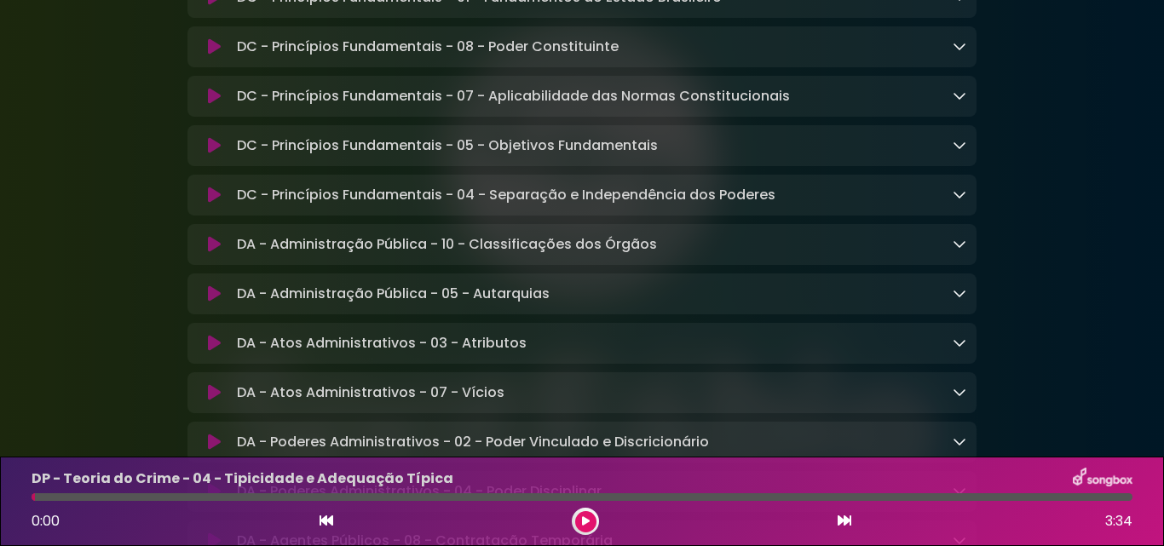
click at [579, 523] on button at bounding box center [585, 521] width 21 height 21
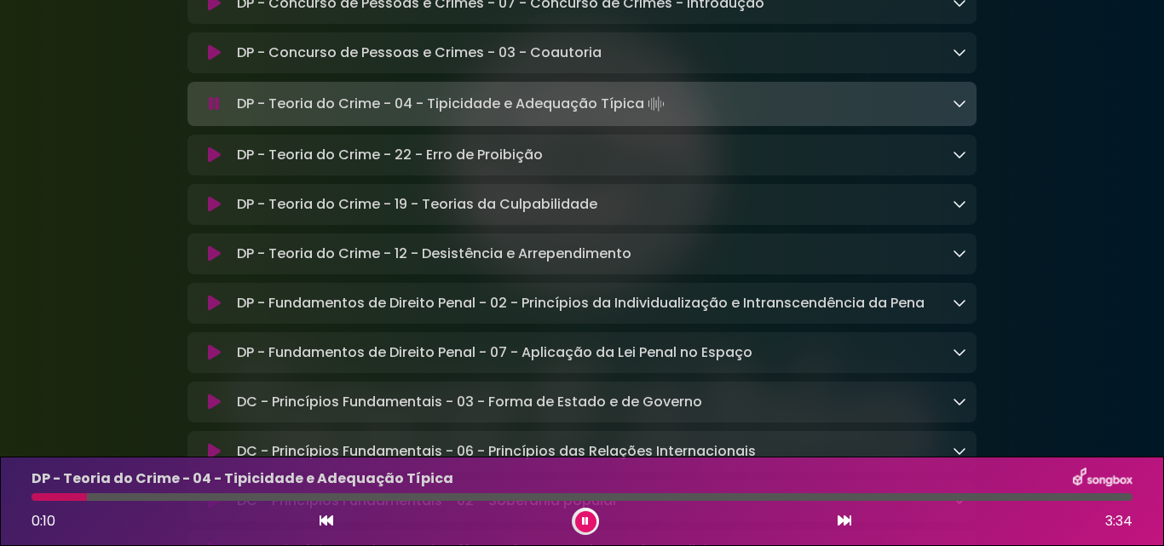
scroll to position [780, 0]
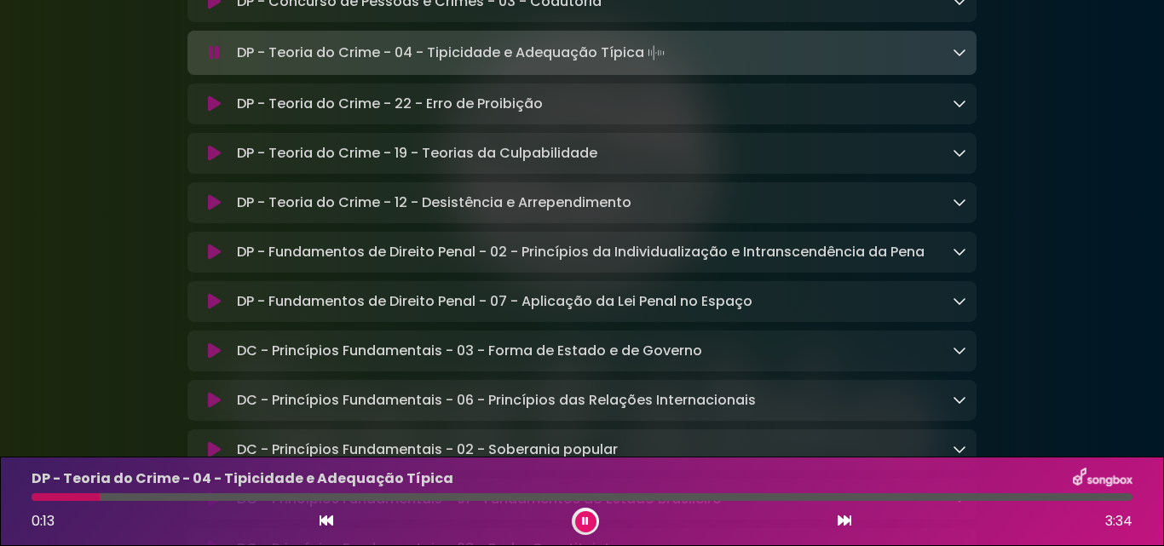
click at [585, 520] on icon at bounding box center [585, 521] width 9 height 12
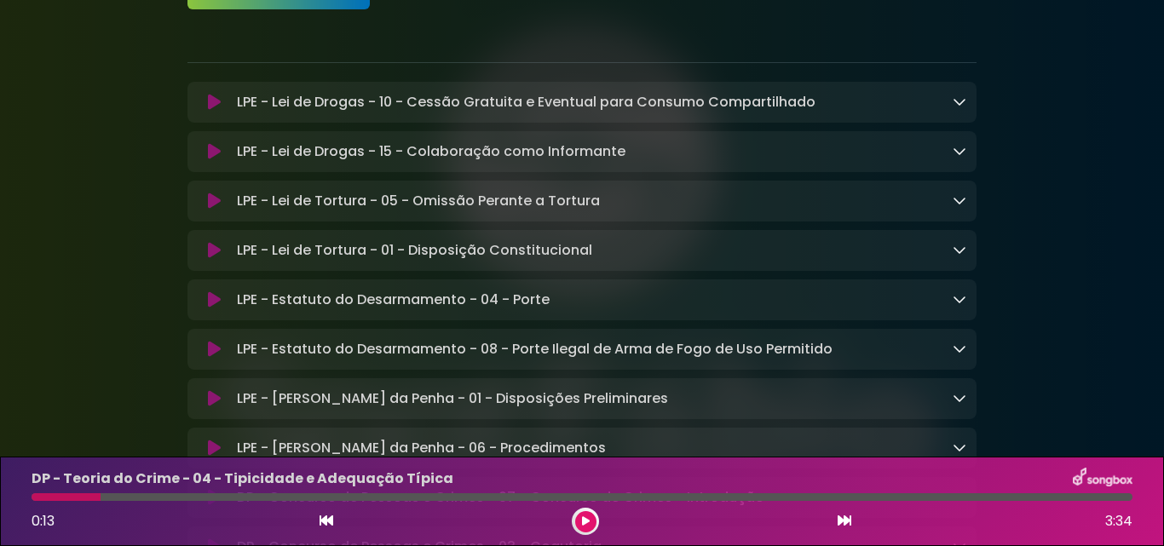
scroll to position [0, 0]
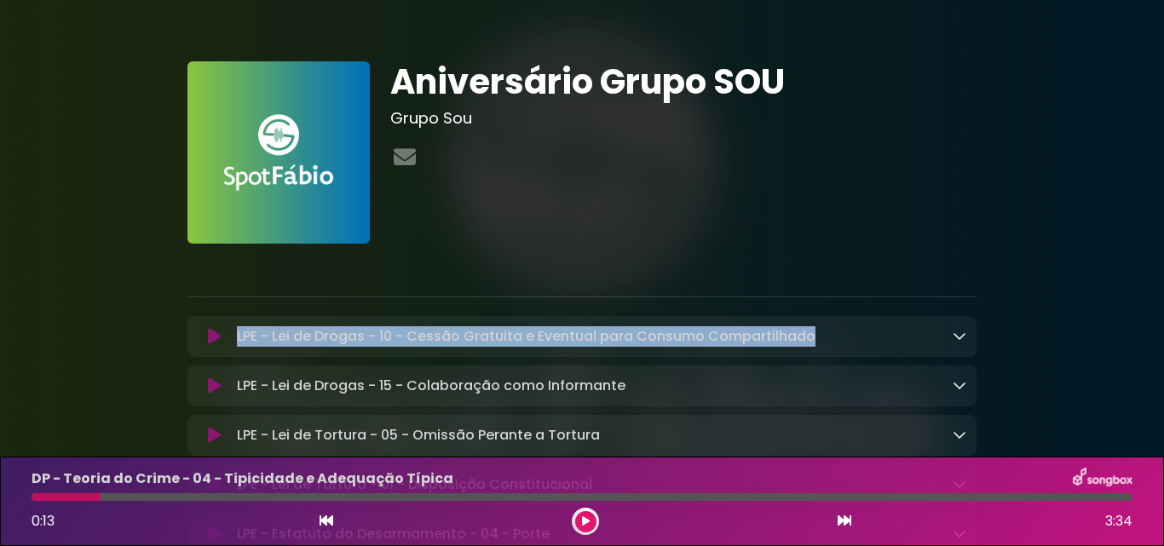
drag, startPoint x: 842, startPoint y: 289, endPoint x: 859, endPoint y: 303, distance: 22.4
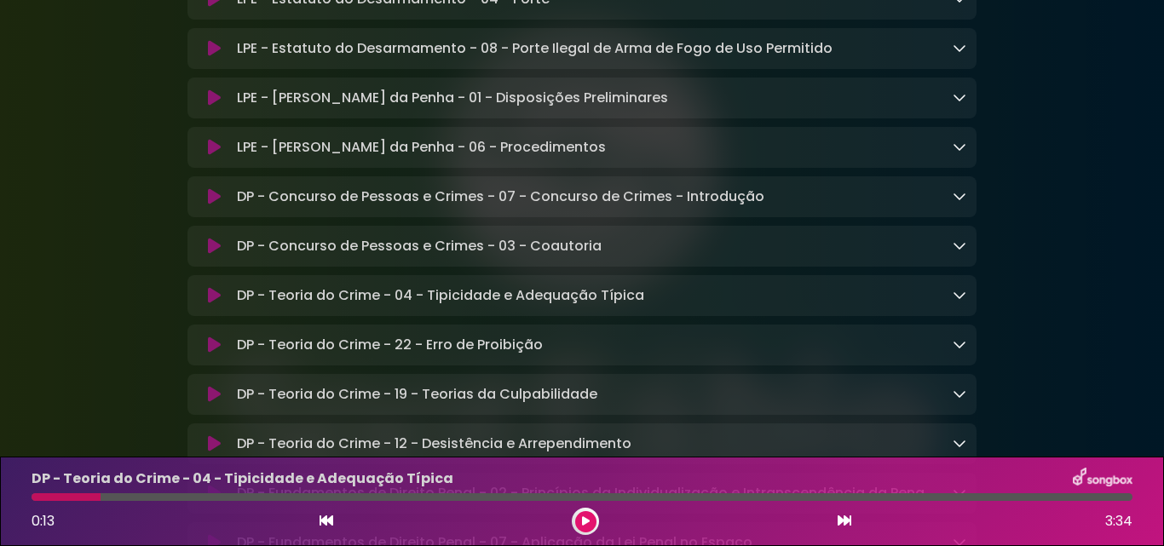
scroll to position [582, 0]
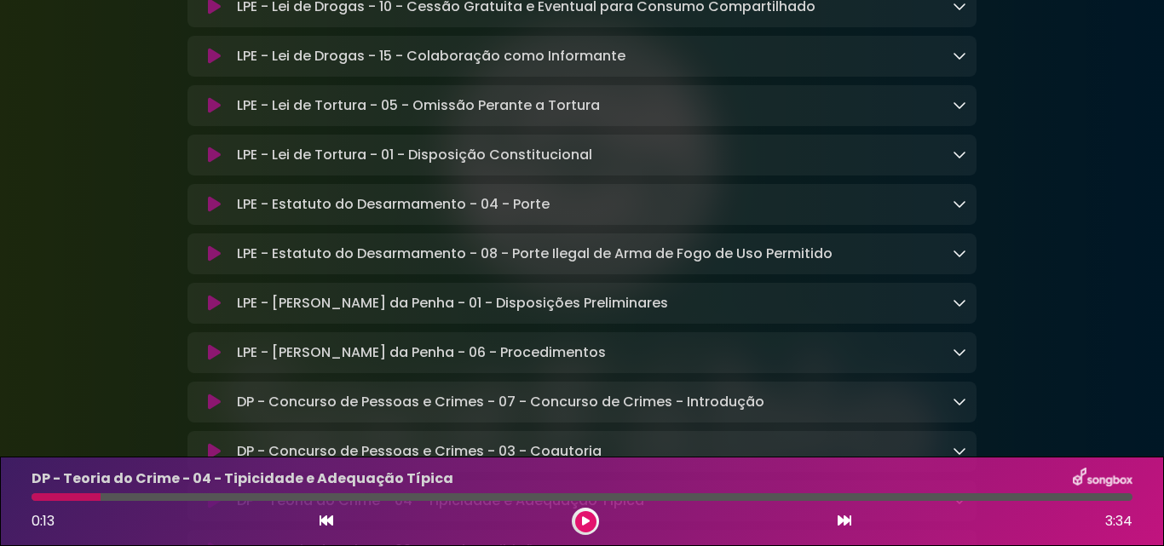
scroll to position [326, 0]
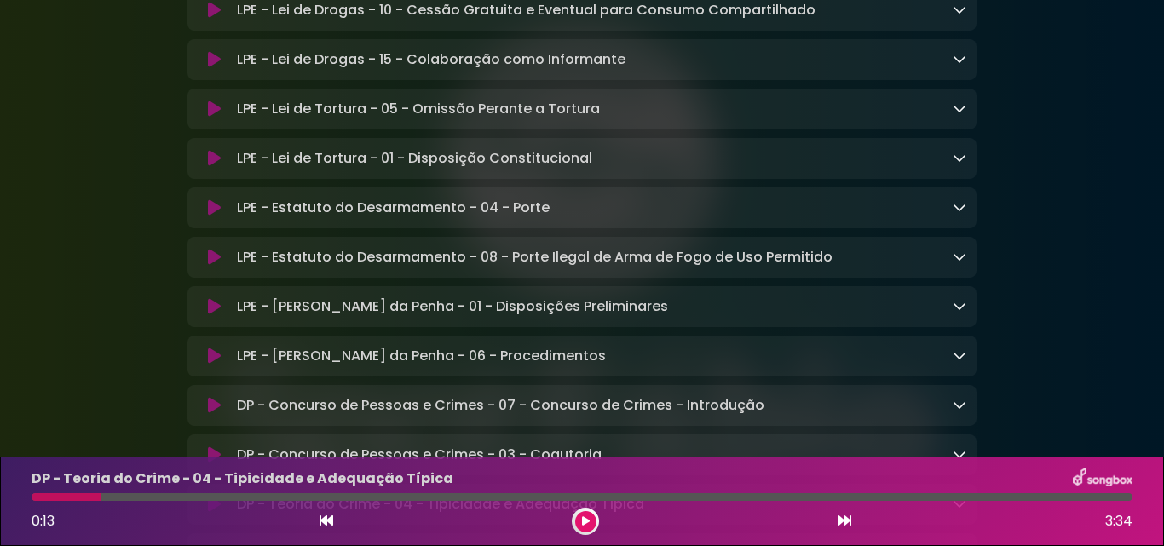
click at [645, 300] on div "LPE - [PERSON_NAME] da Penha - 01 - Disposições Preliminares Loading Track..." at bounding box center [581, 306] width 789 height 41
click at [957, 298] on div "LPE - [PERSON_NAME] da Penha - 01 - Disposições Preliminares Loading Track..." at bounding box center [581, 306] width 789 height 41
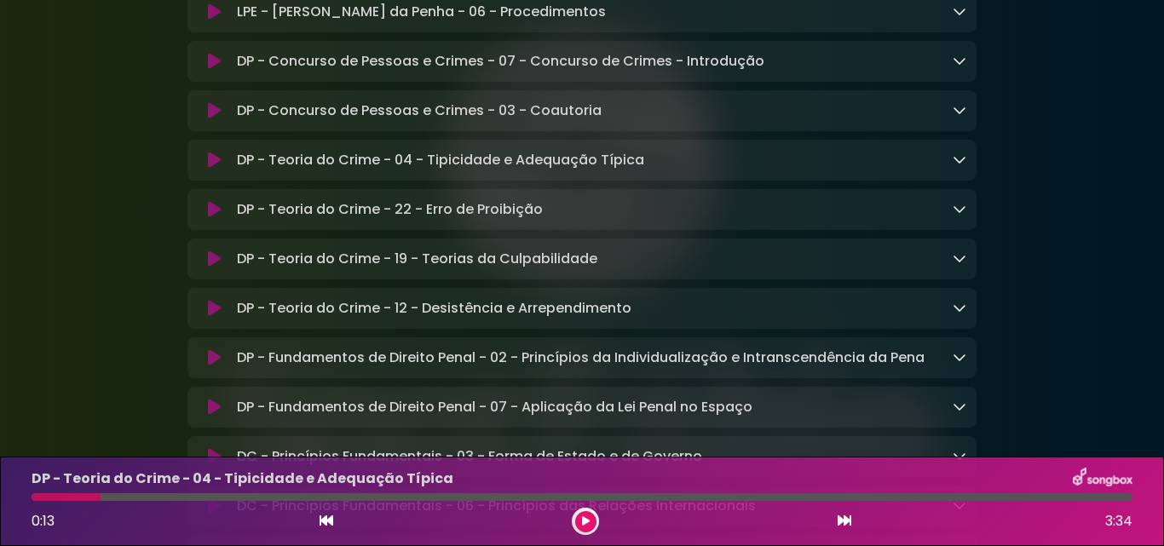
scroll to position [767, 0]
